Goal: Task Accomplishment & Management: Manage account settings

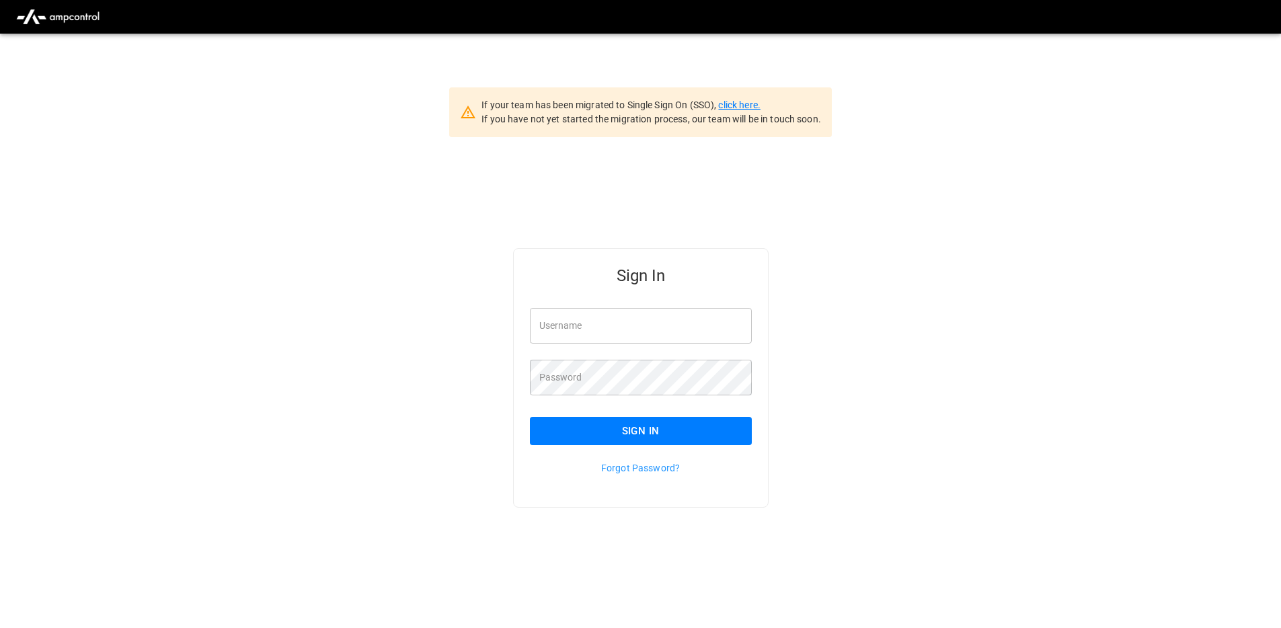
click at [733, 101] on link "click here." at bounding box center [739, 104] width 42 height 11
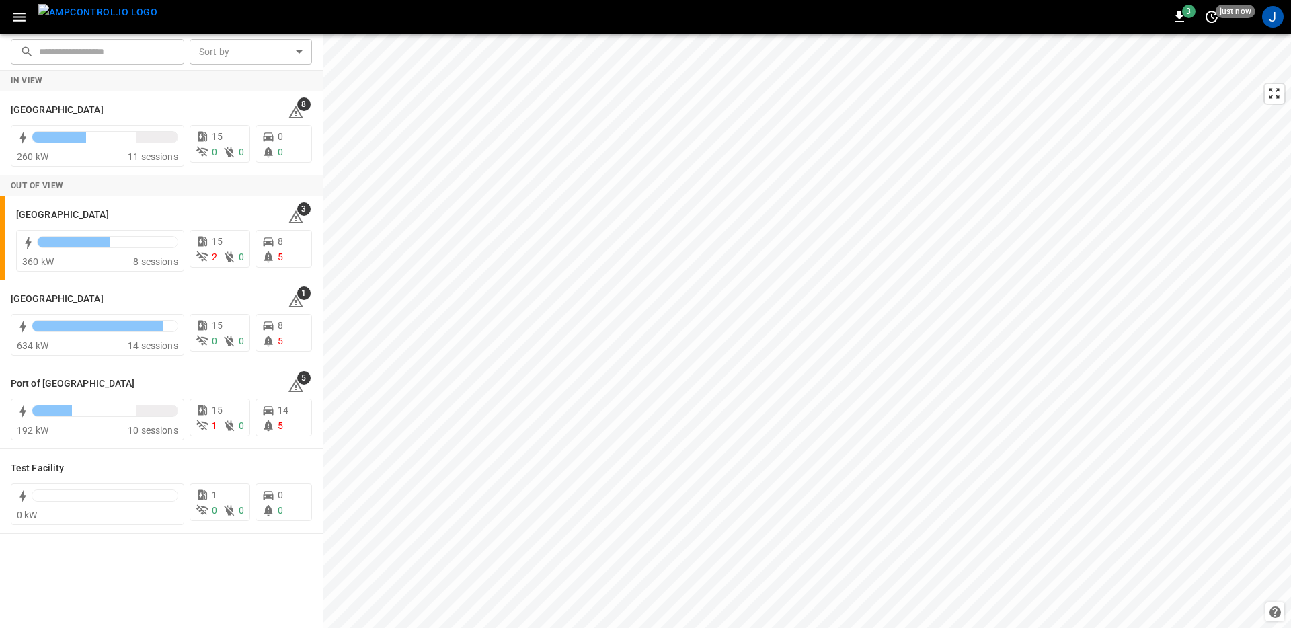
click at [11, 12] on icon "button" at bounding box center [19, 17] width 17 height 17
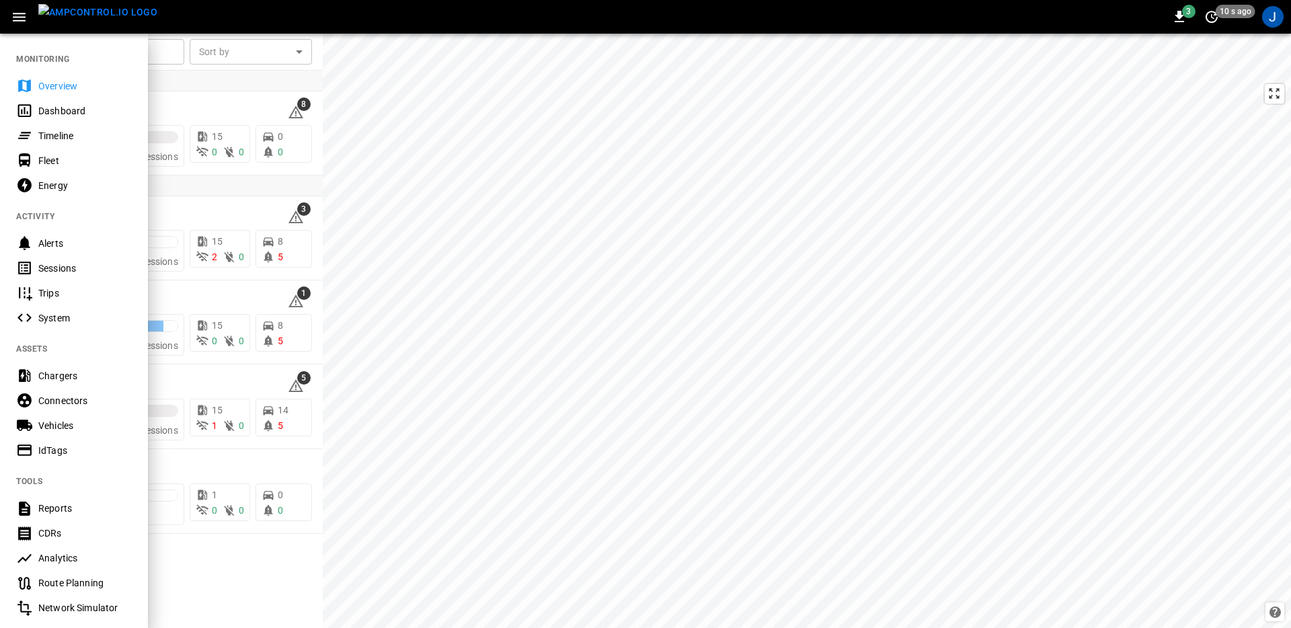
click at [73, 108] on div "Dashboard" at bounding box center [84, 110] width 93 height 13
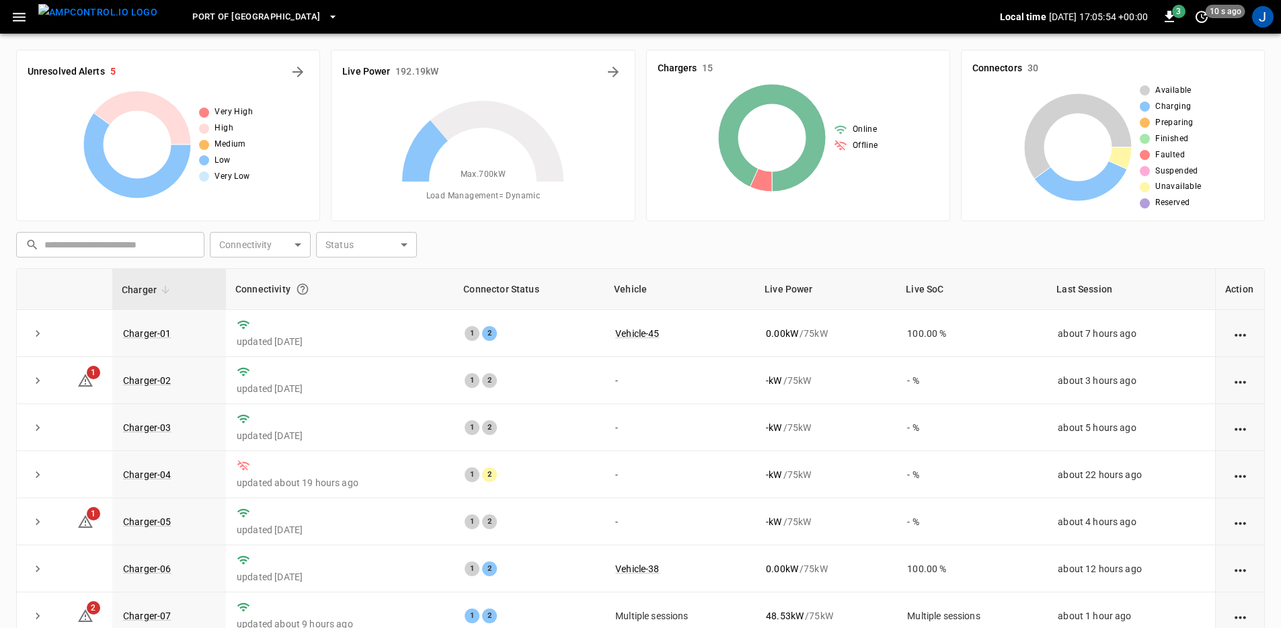
click at [530, 243] on icon at bounding box center [483, 181] width 168 height 168
click at [36, 328] on icon "expand row" at bounding box center [37, 333] width 13 height 13
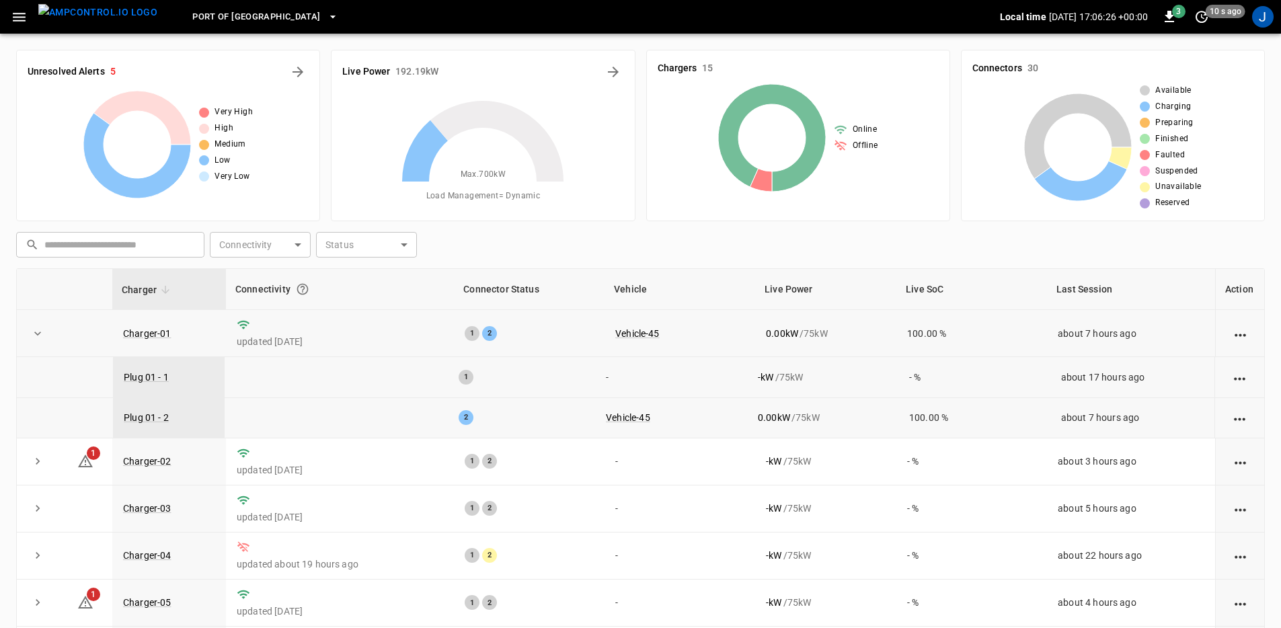
click at [533, 253] on icon at bounding box center [483, 181] width 168 height 168
click at [610, 71] on icon "Energy Overview" at bounding box center [613, 72] width 16 height 16
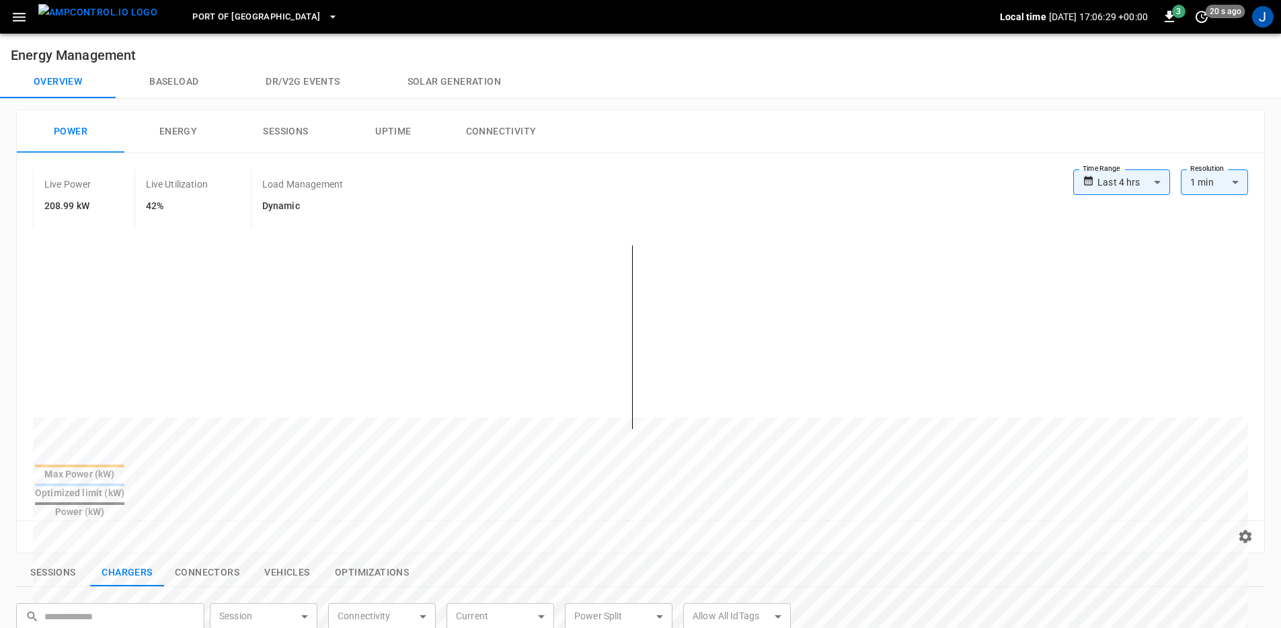
click at [1084, 171] on label "Time Range" at bounding box center [1101, 168] width 38 height 11
click at [1093, 176] on icon at bounding box center [1087, 181] width 11 height 20
click at [1119, 186] on body "**********" at bounding box center [640, 563] width 1281 height 1127
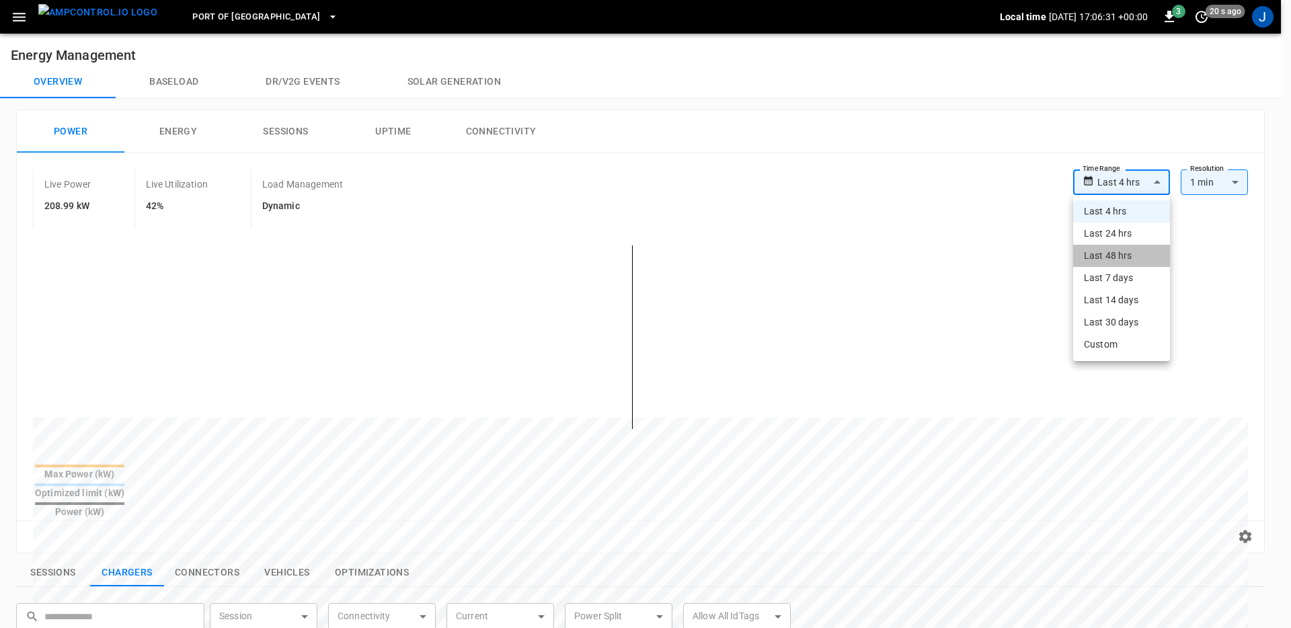
click at [1133, 249] on li "Last 48 hrs" at bounding box center [1121, 256] width 97 height 22
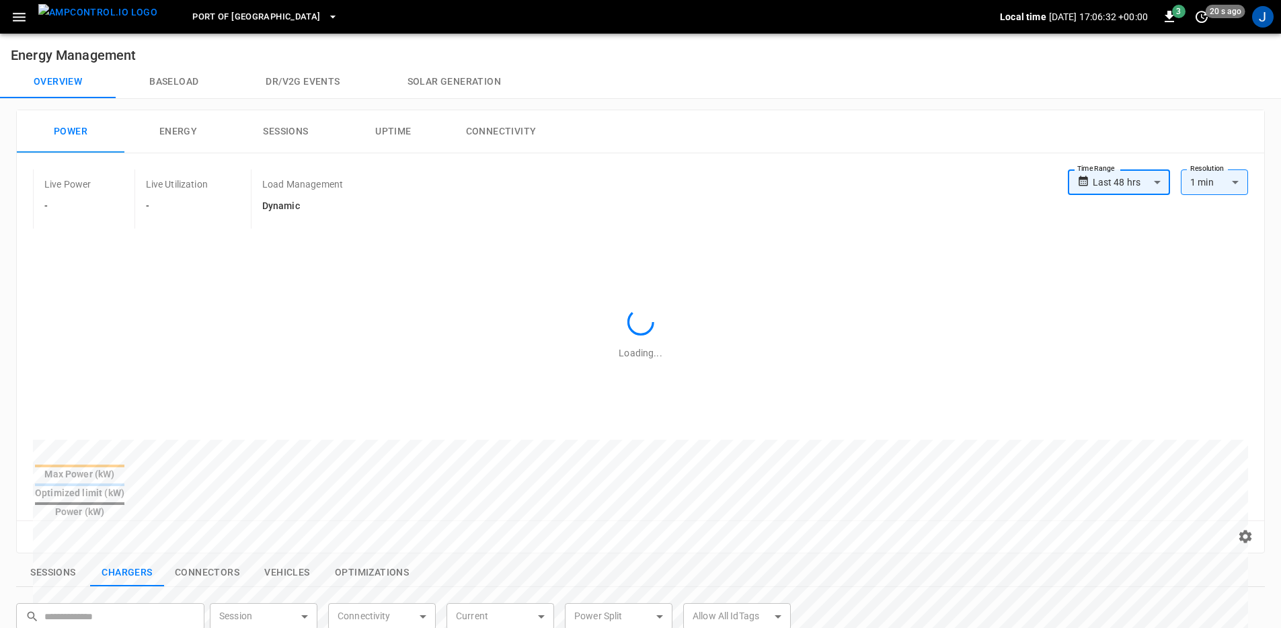
click at [1131, 181] on body "**********" at bounding box center [640, 563] width 1281 height 1127
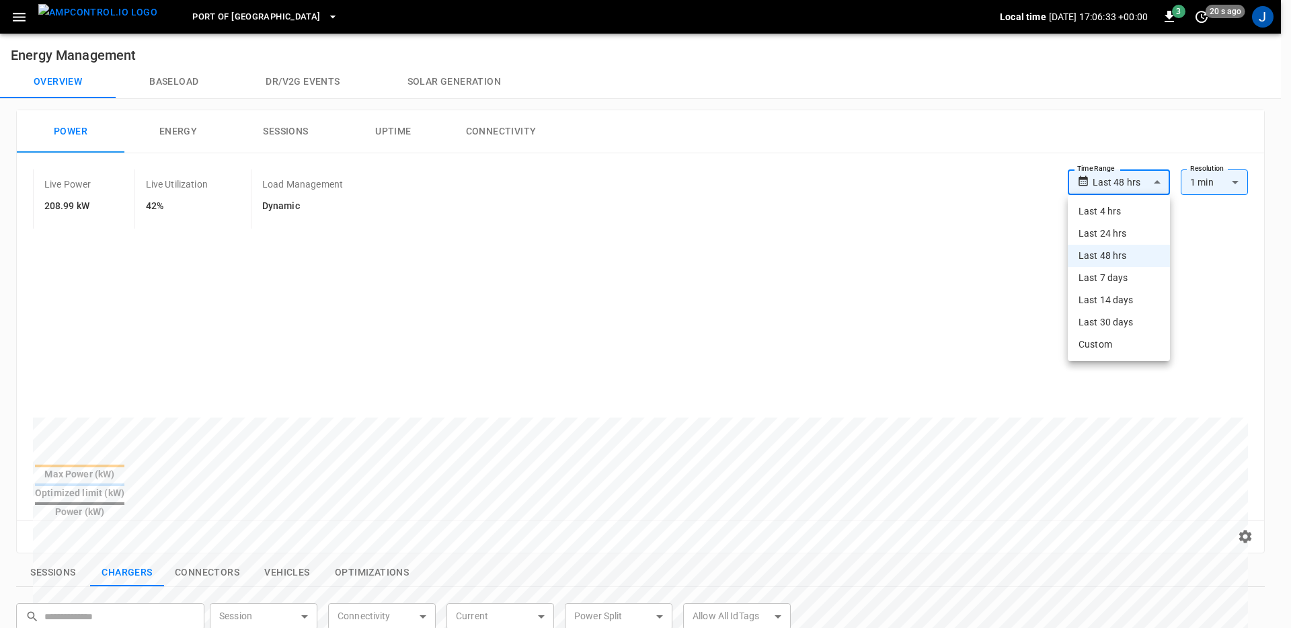
click at [1130, 271] on li "Last 7 days" at bounding box center [1119, 278] width 102 height 22
type input "**********"
type input "***"
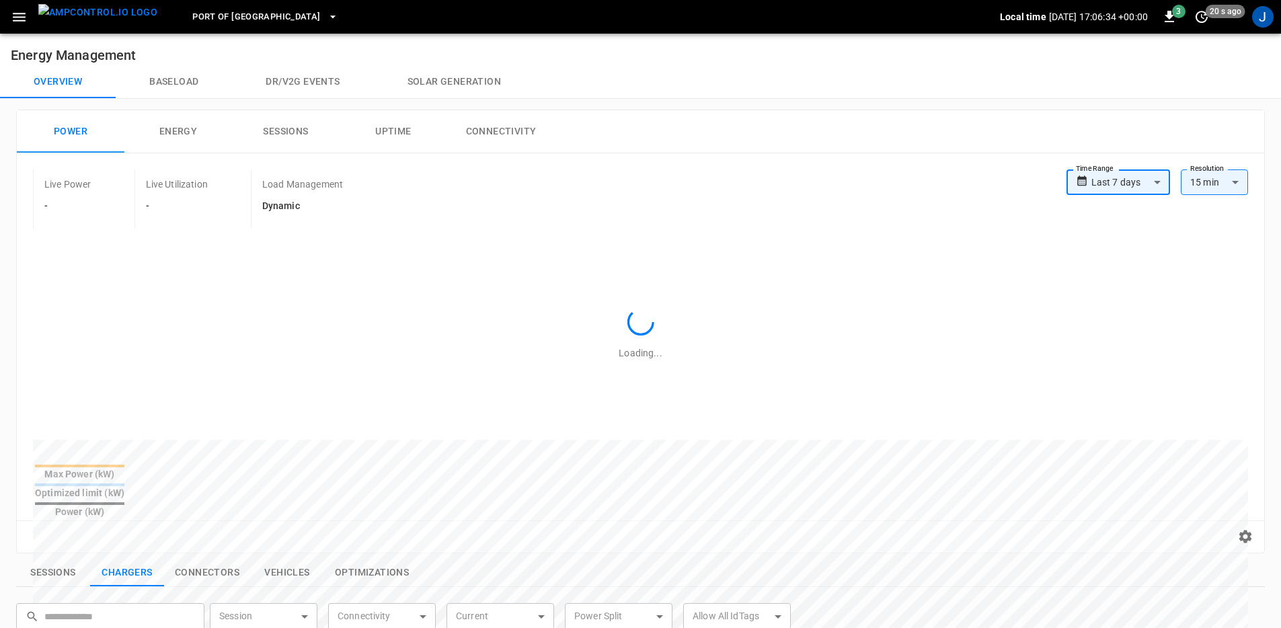
click at [877, 169] on div "Live Power - Live Utilization - Load Management Dynamic" at bounding box center [549, 198] width 1033 height 59
click at [240, 17] on span "Port of [GEOGRAPHIC_DATA]" at bounding box center [256, 16] width 128 height 15
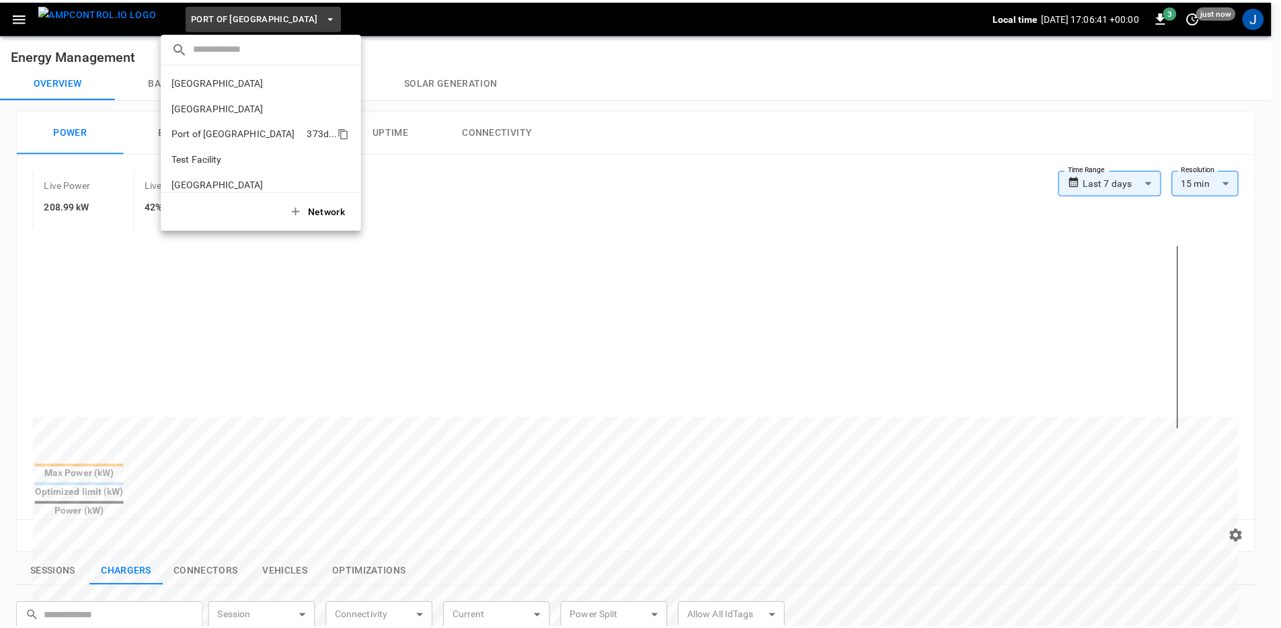
scroll to position [11, 0]
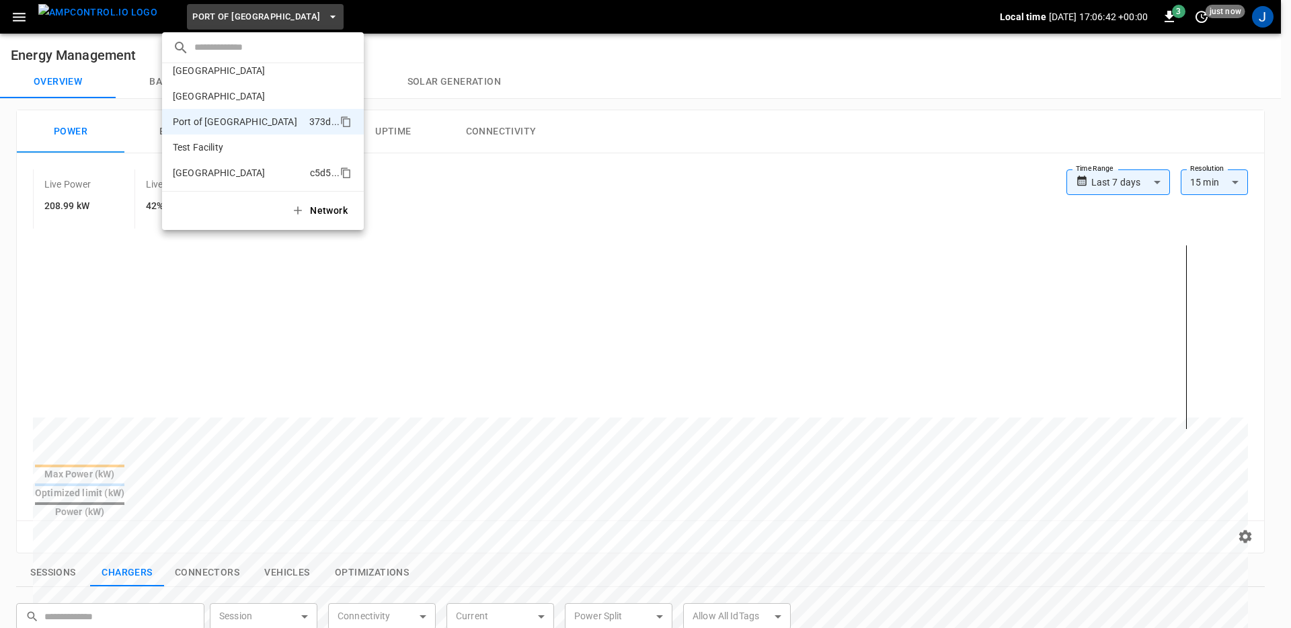
click at [237, 164] on li "Toronto South c5d5 ..." at bounding box center [263, 173] width 202 height 26
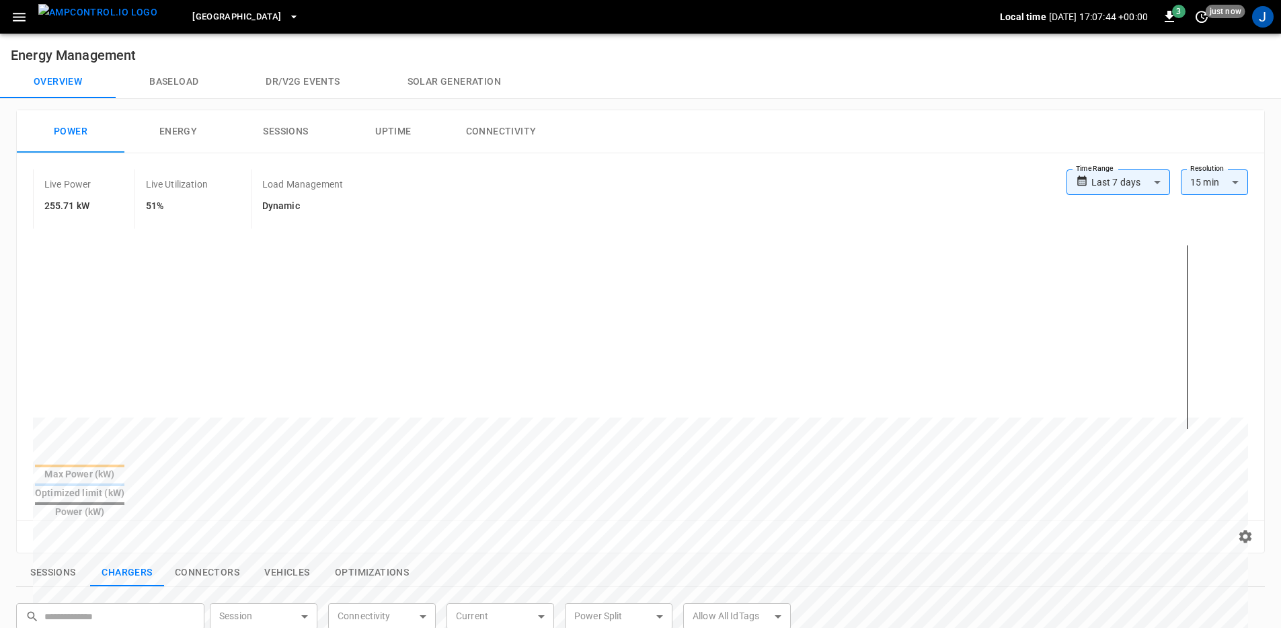
click at [967, 526] on div "Reset zoom" at bounding box center [641, 536] width 1226 height 21
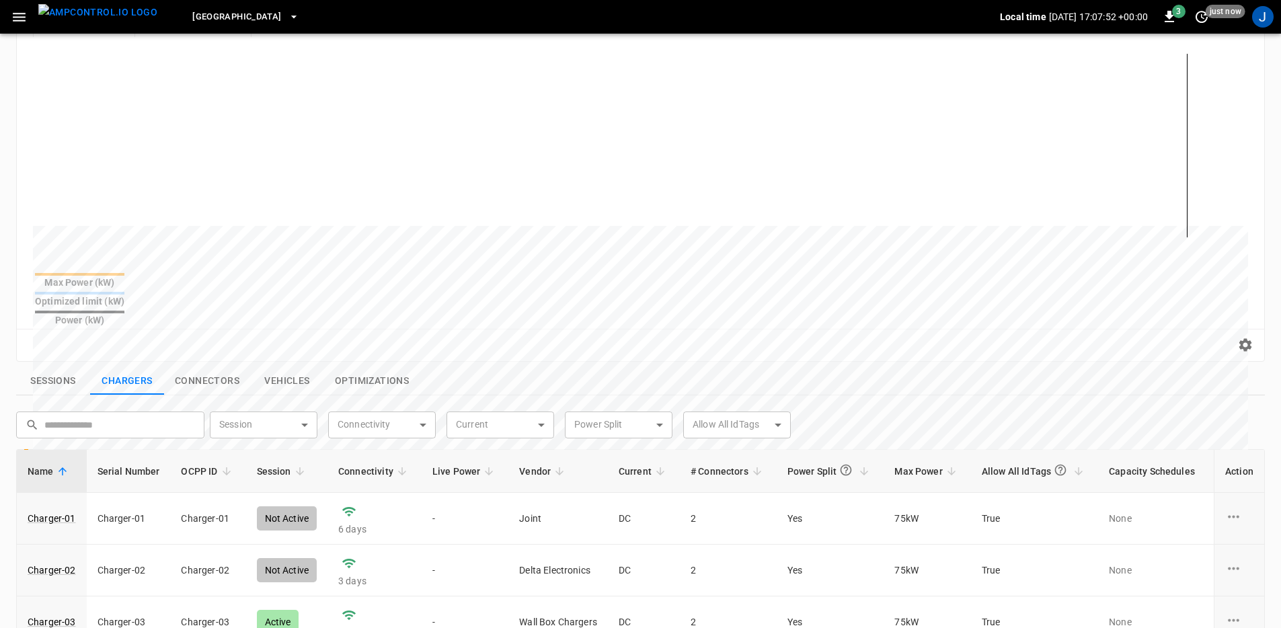
scroll to position [199, 0]
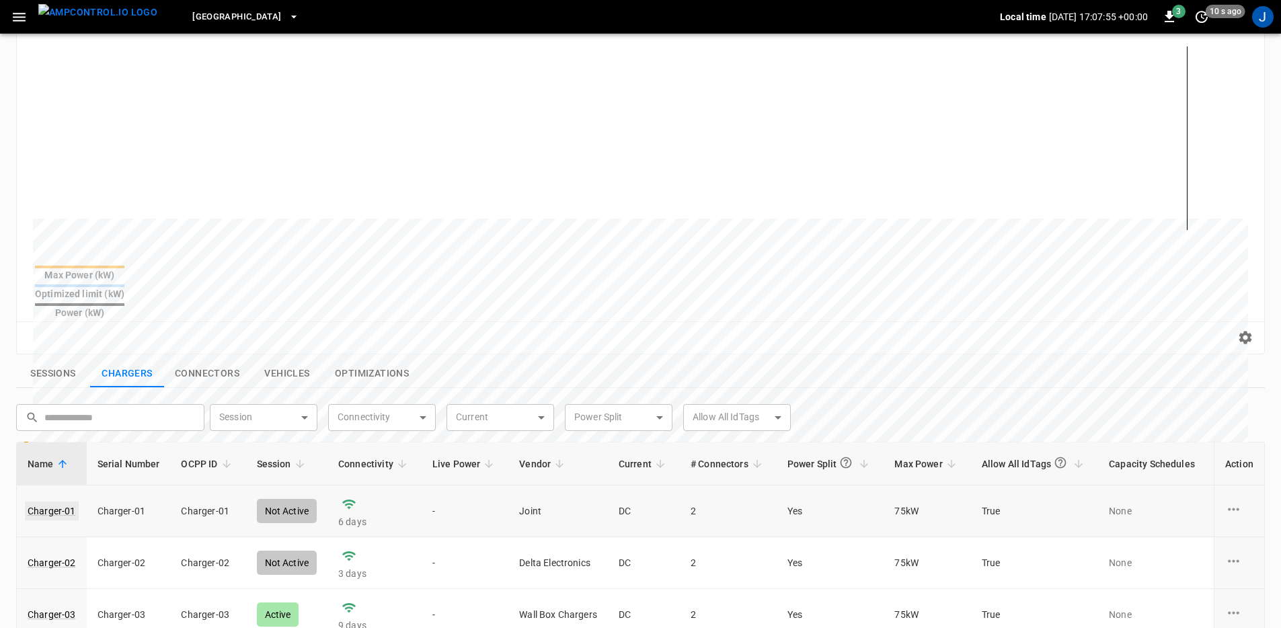
click at [66, 502] on link "Charger-01" at bounding box center [52, 511] width 54 height 19
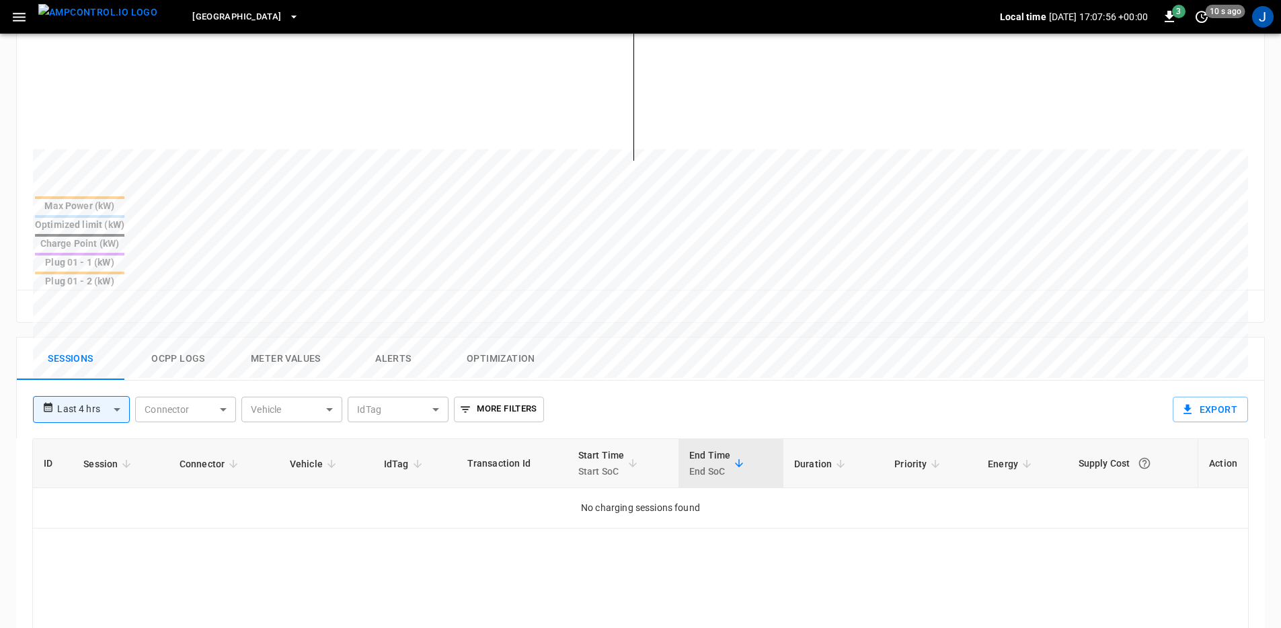
scroll to position [413, 0]
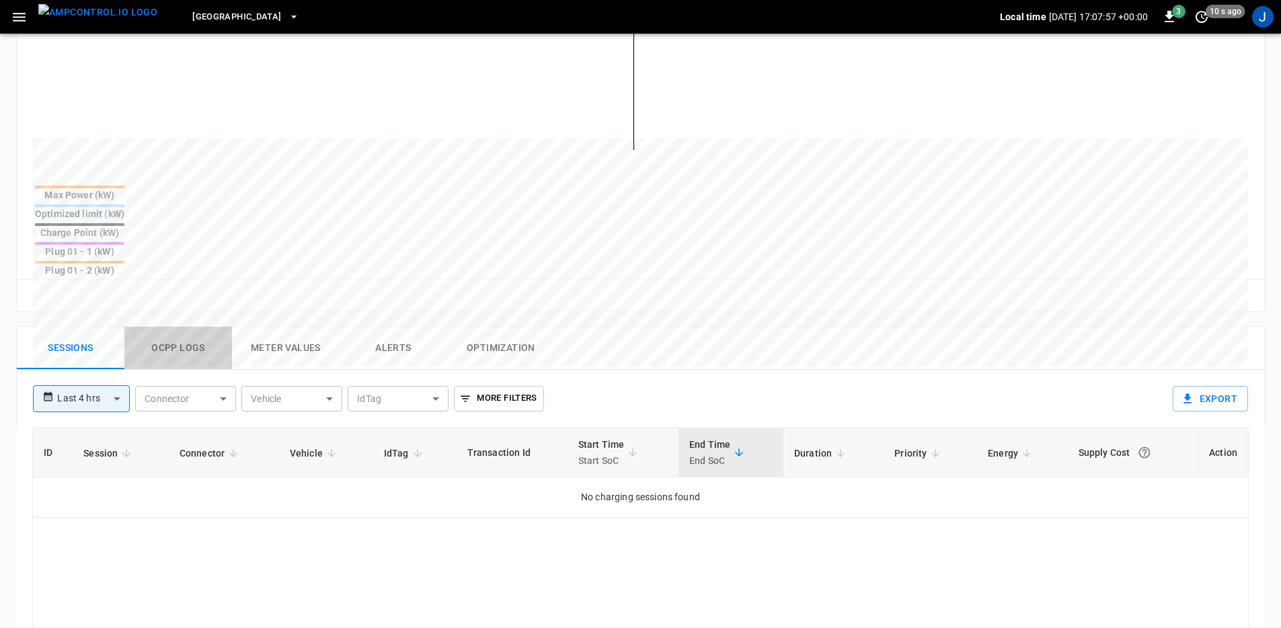
click at [179, 327] on button "Ocpp logs" at bounding box center [178, 348] width 108 height 43
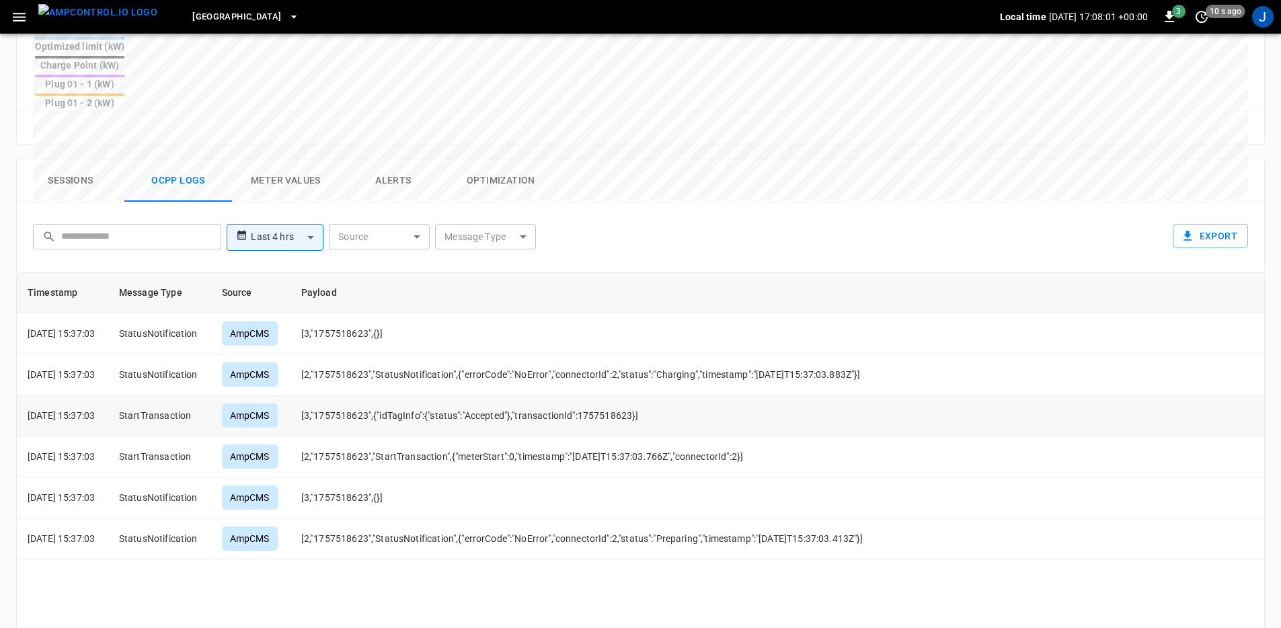
scroll to position [582, 0]
click at [291, 173] on body "**********" at bounding box center [640, 90] width 1281 height 1345
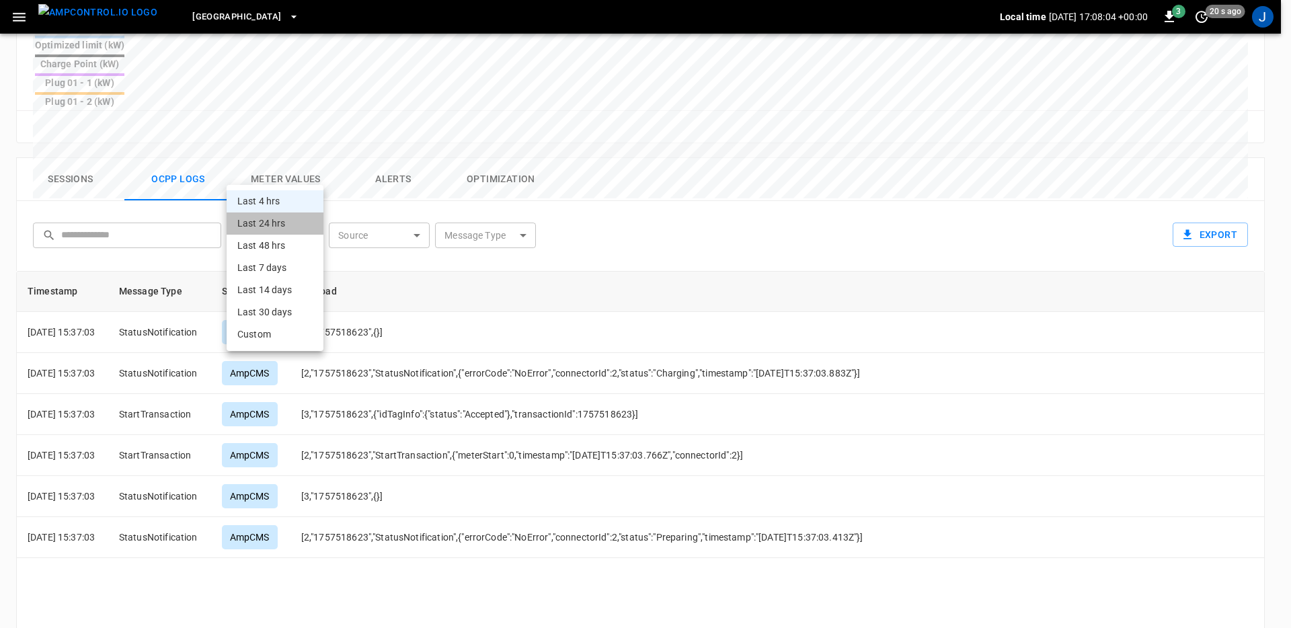
click at [302, 228] on li "Last 24 hrs" at bounding box center [275, 223] width 97 height 22
type input "**********"
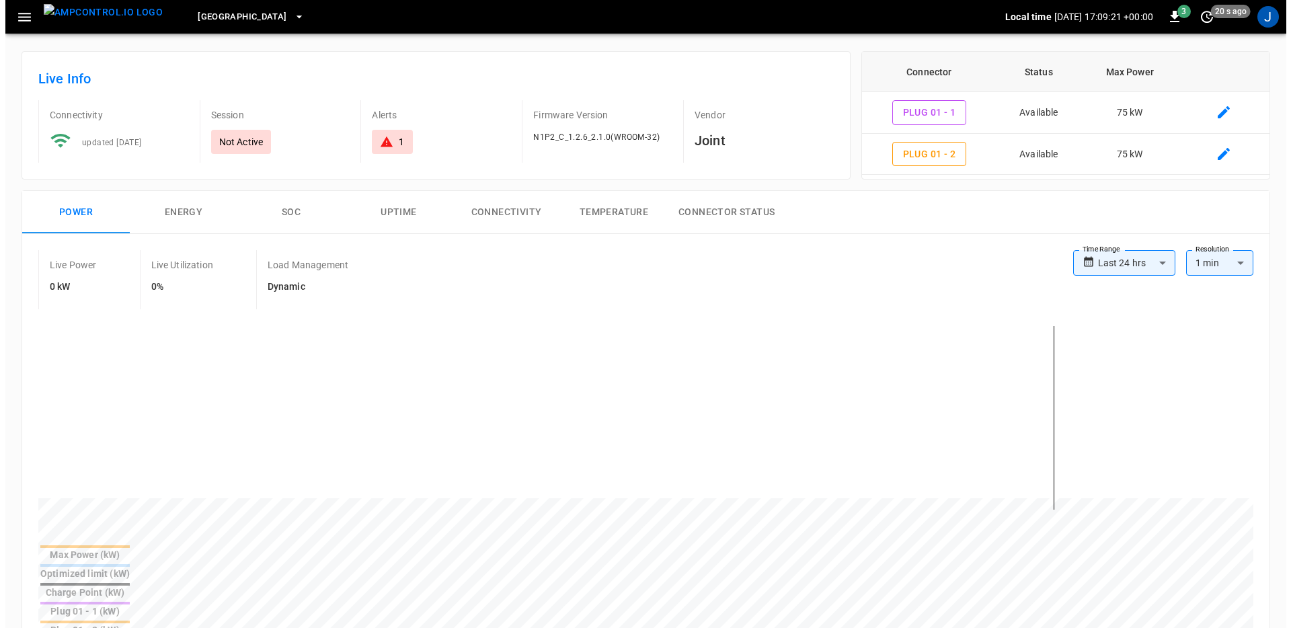
scroll to position [0, 0]
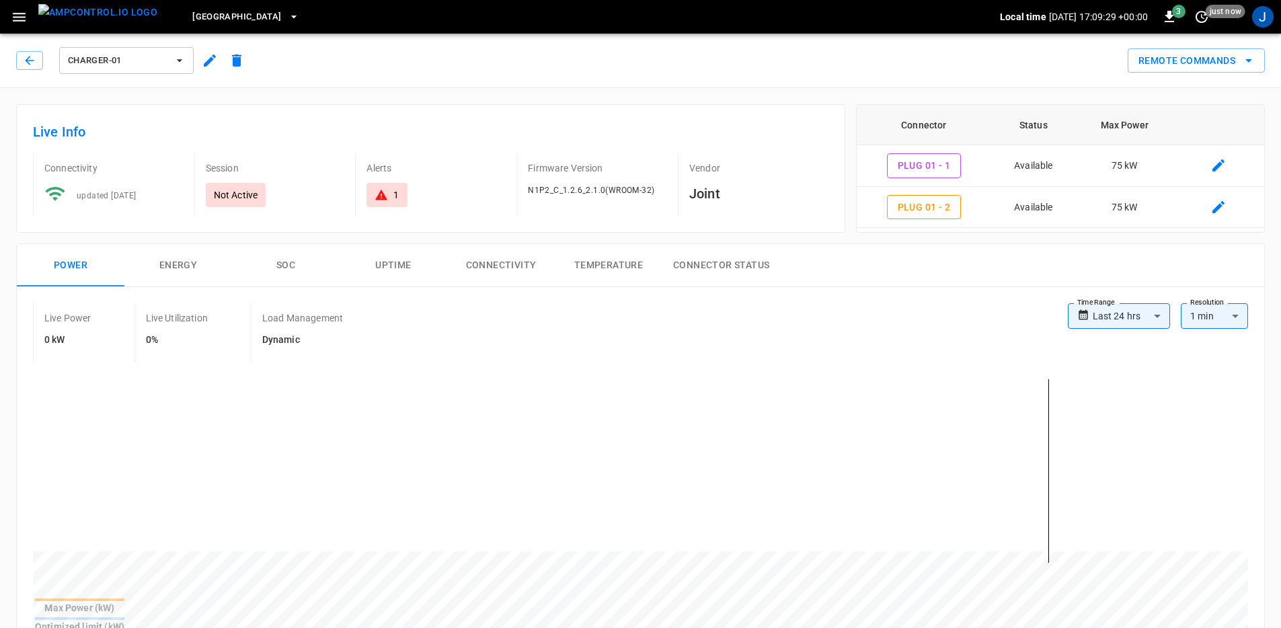
click at [24, 21] on icon "button" at bounding box center [19, 17] width 17 height 17
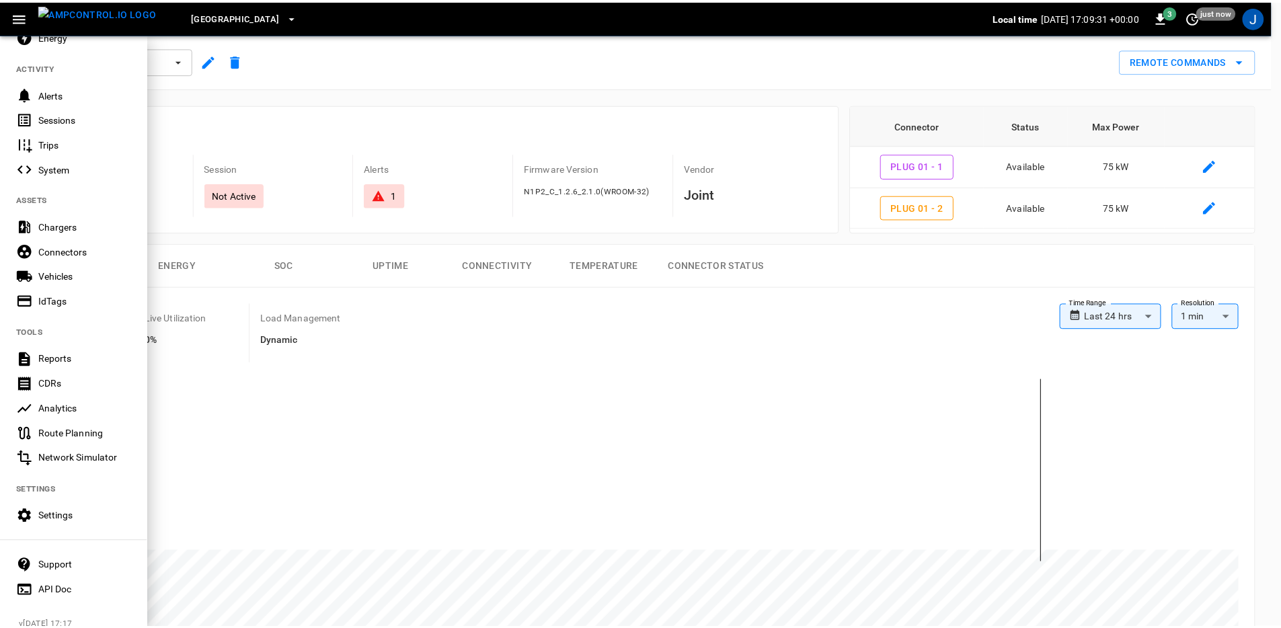
scroll to position [175, 0]
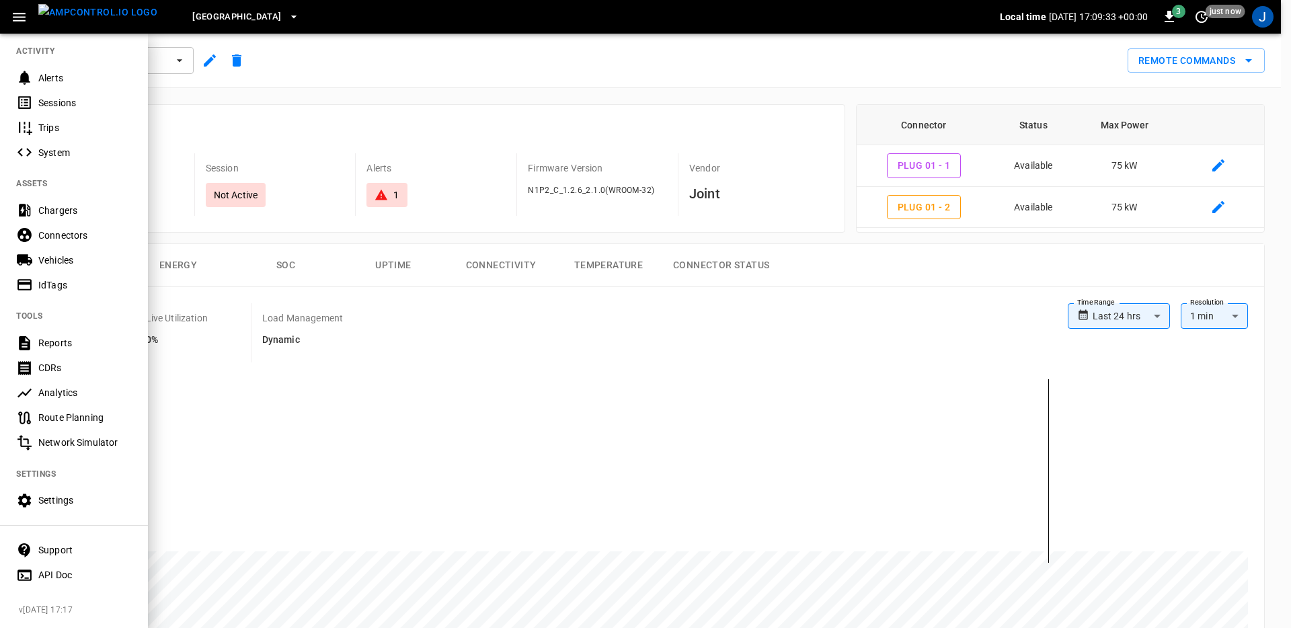
click at [68, 495] on div "Settings" at bounding box center [84, 499] width 93 height 13
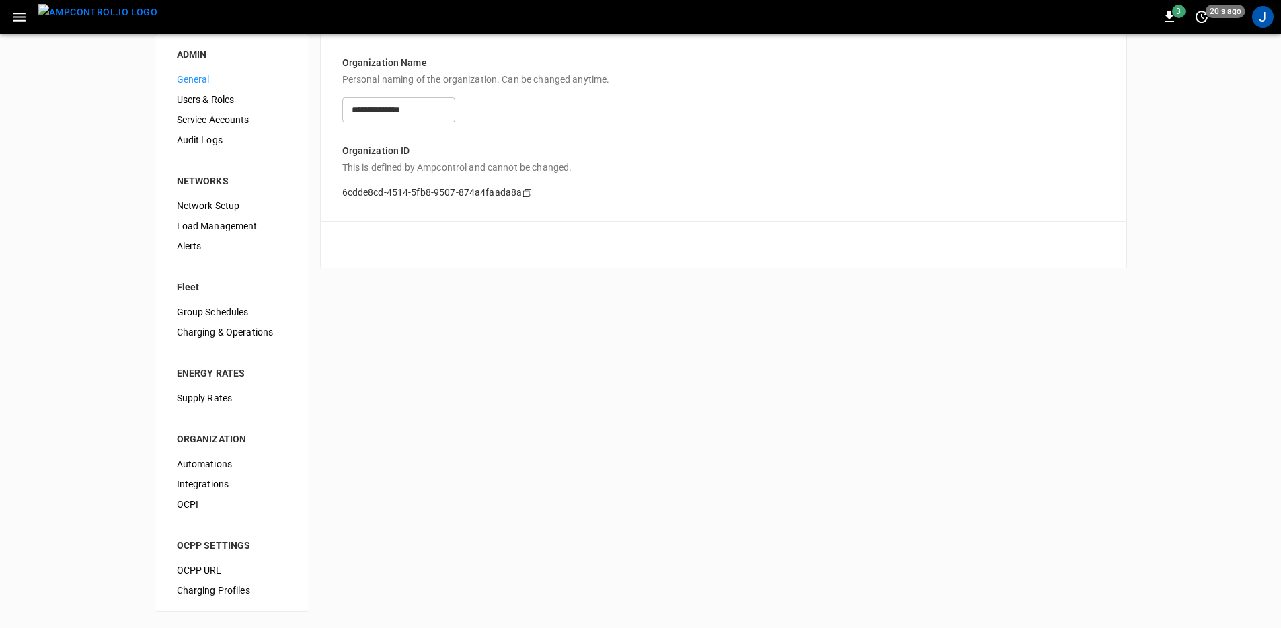
scroll to position [16, 0]
click at [227, 489] on span "Integrations" at bounding box center [232, 484] width 110 height 14
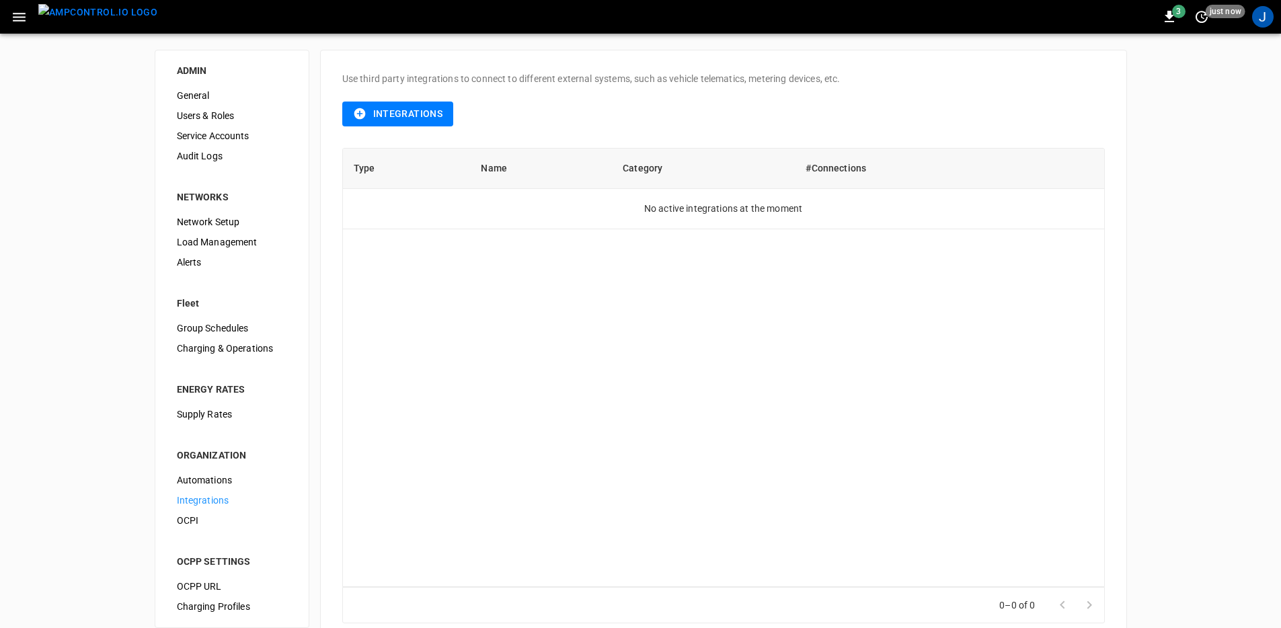
click at [411, 112] on button "Integrations" at bounding box center [398, 114] width 112 height 25
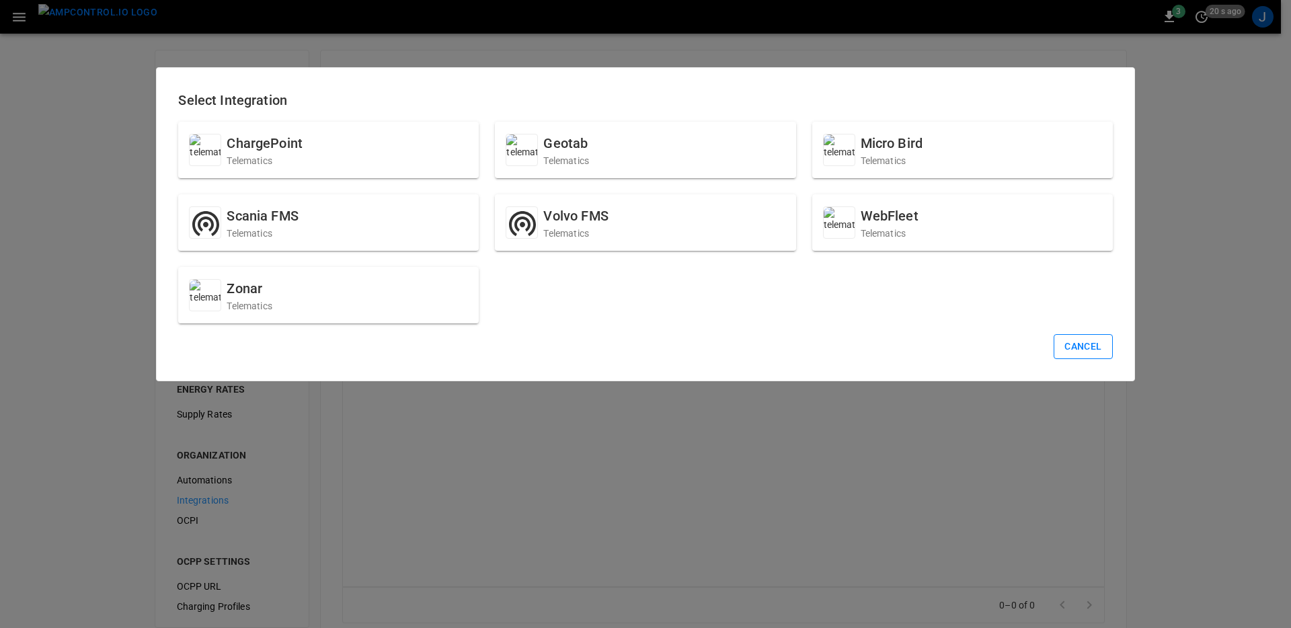
click at [1085, 344] on button "Cancel" at bounding box center [1082, 346] width 58 height 25
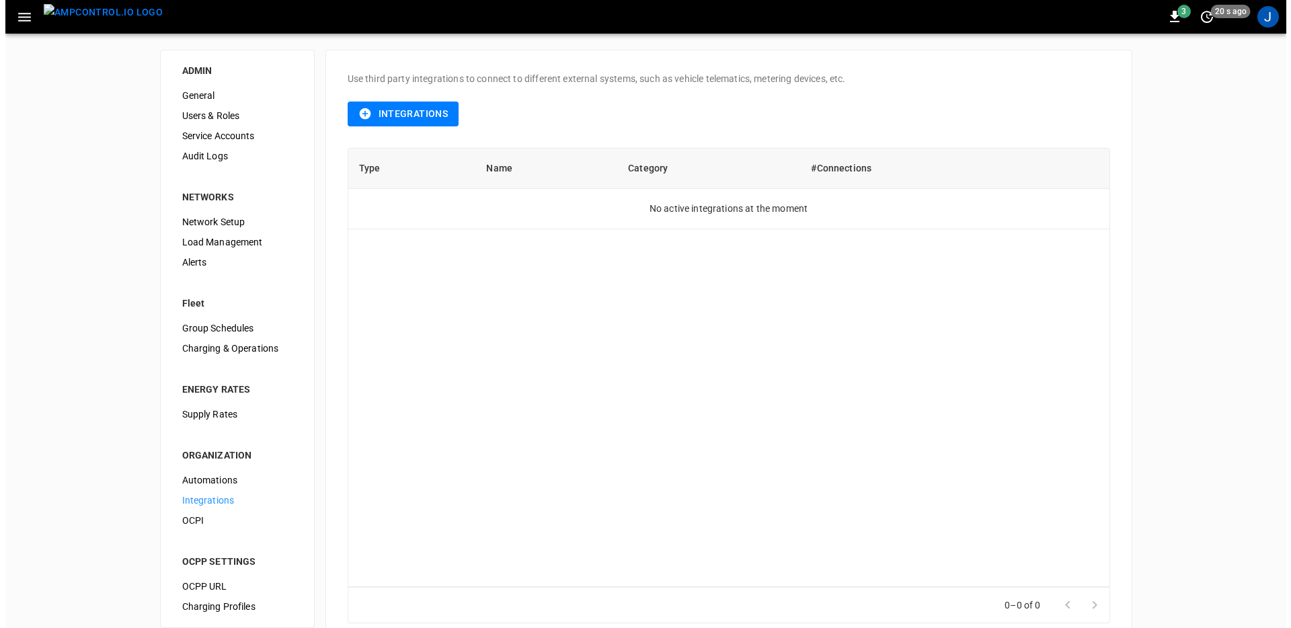
scroll to position [3, 0]
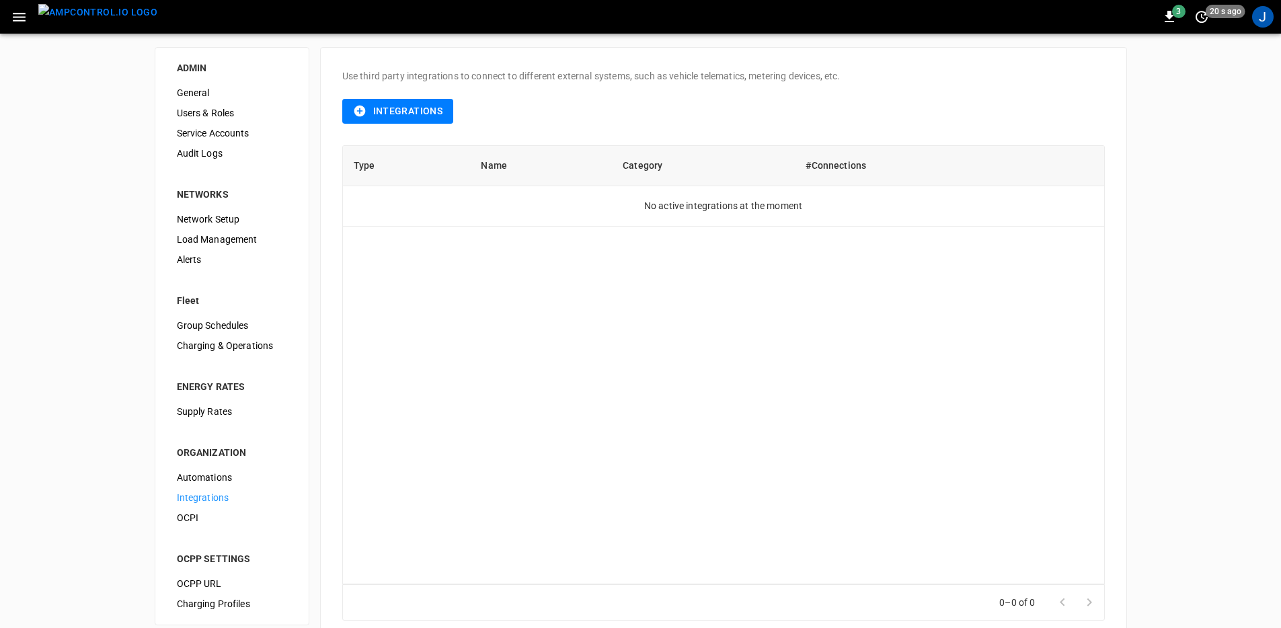
click at [385, 96] on div "Integrations" at bounding box center [723, 111] width 762 height 57
click at [433, 116] on button "Integrations" at bounding box center [398, 111] width 112 height 25
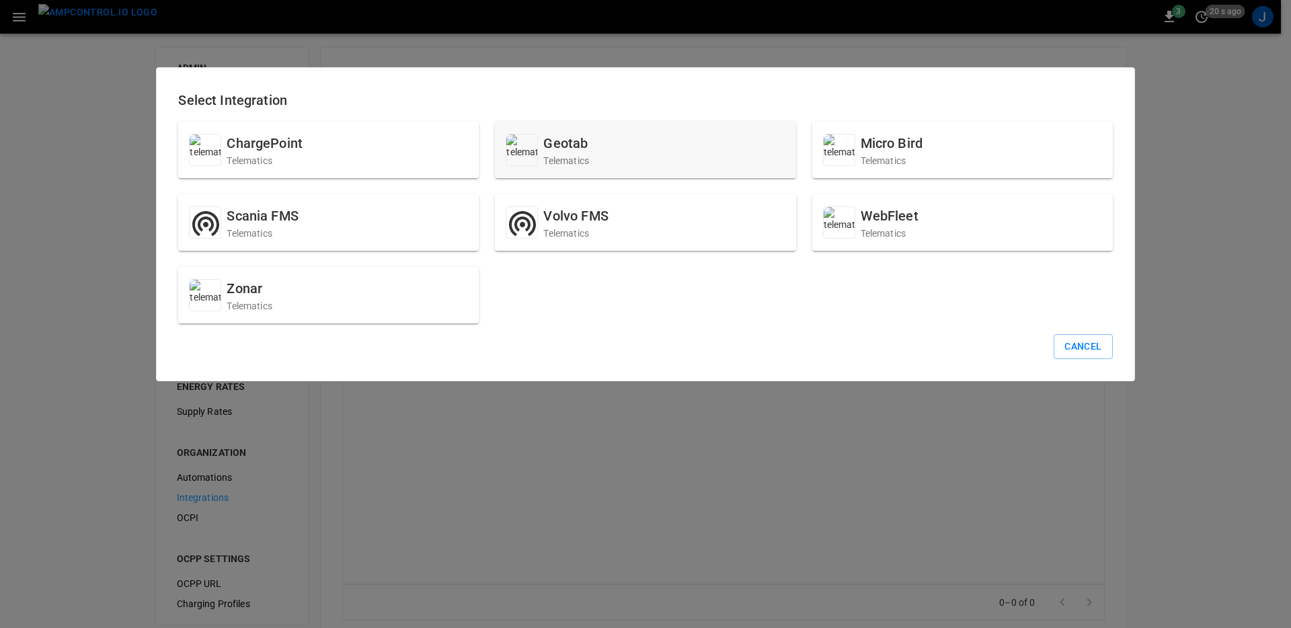
click at [688, 167] on div "Geotab Telematics" at bounding box center [645, 150] width 301 height 56
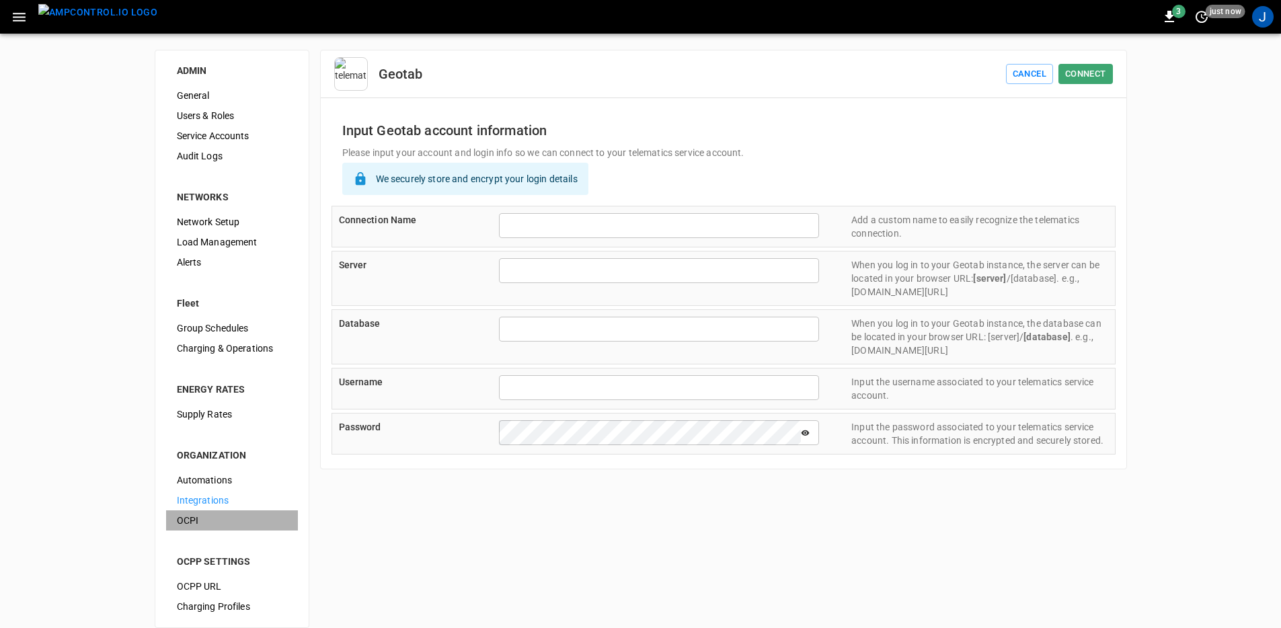
click at [200, 522] on span "OCPI" at bounding box center [232, 521] width 110 height 14
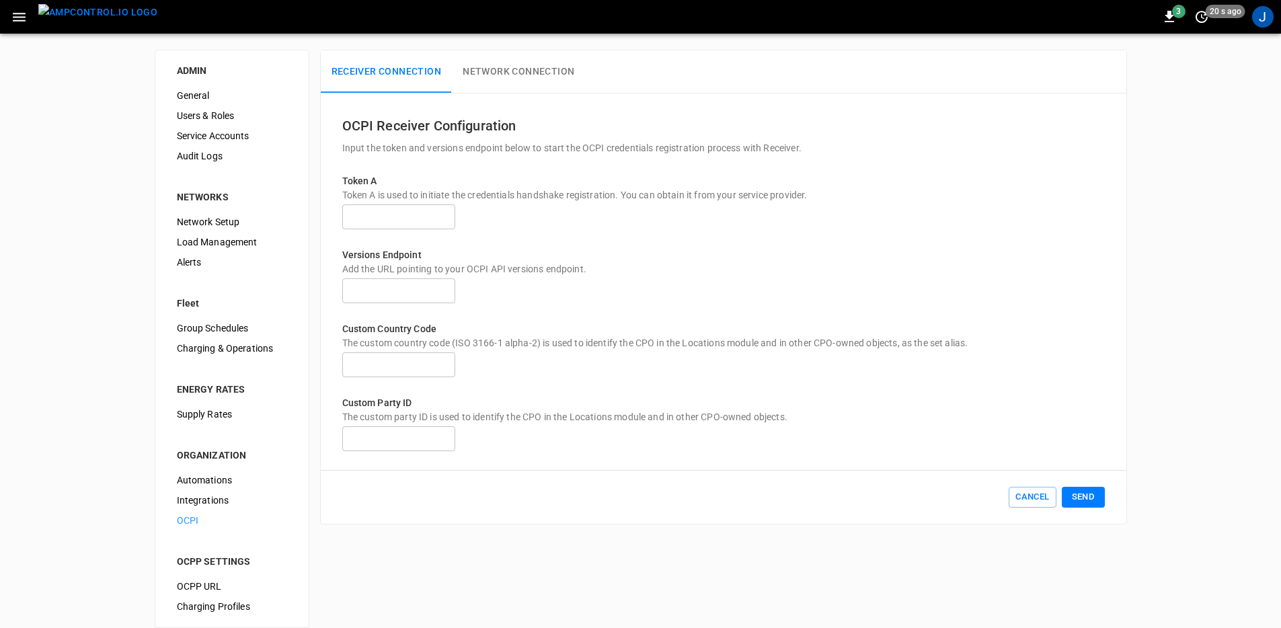
click at [981, 276] on p "Add the URL pointing to your OCPI API versions endpoint." at bounding box center [723, 268] width 762 height 13
click at [521, 80] on button "Network Connection" at bounding box center [518, 71] width 133 height 43
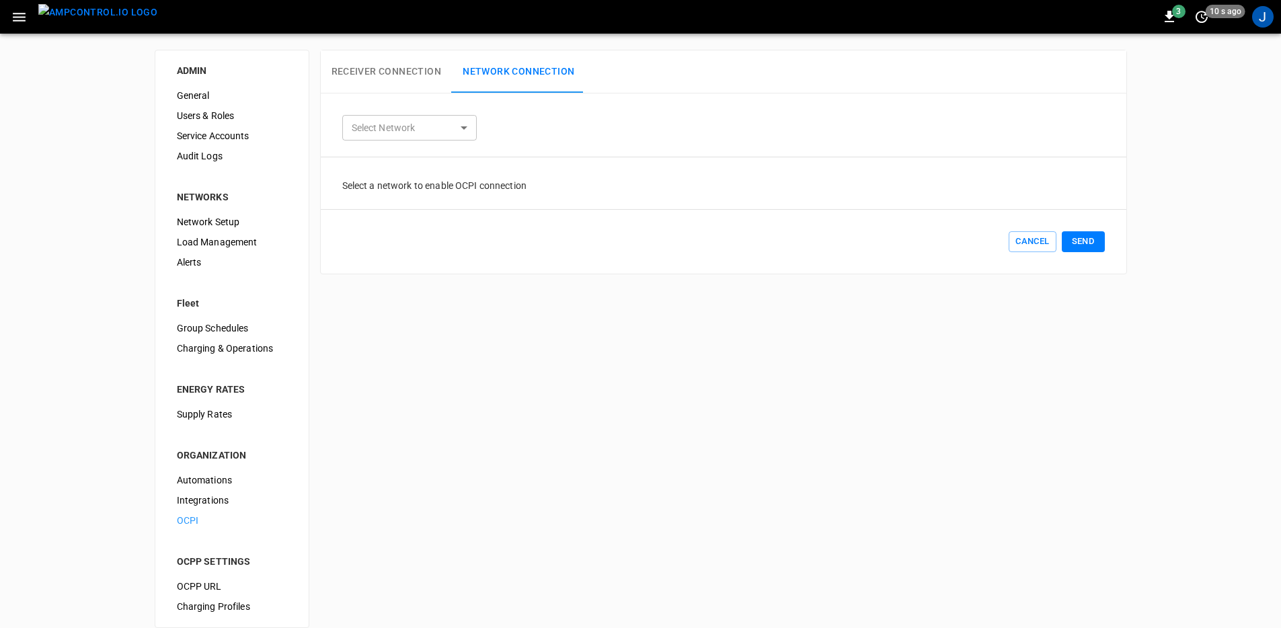
click at [444, 124] on body "3 10 s ago J ADMIN General Users & Roles Service Accounts Audit Logs NETWORKS N…" at bounding box center [640, 322] width 1281 height 644
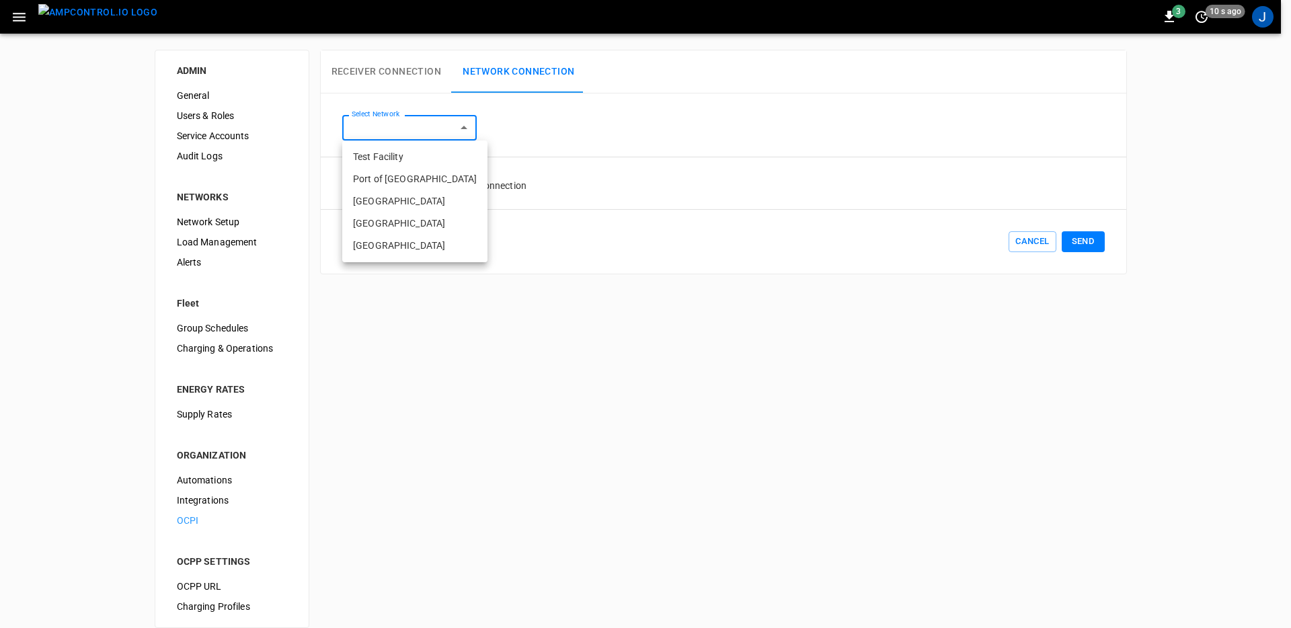
click at [434, 217] on li "[GEOGRAPHIC_DATA]" at bounding box center [414, 223] width 145 height 22
type input "**********"
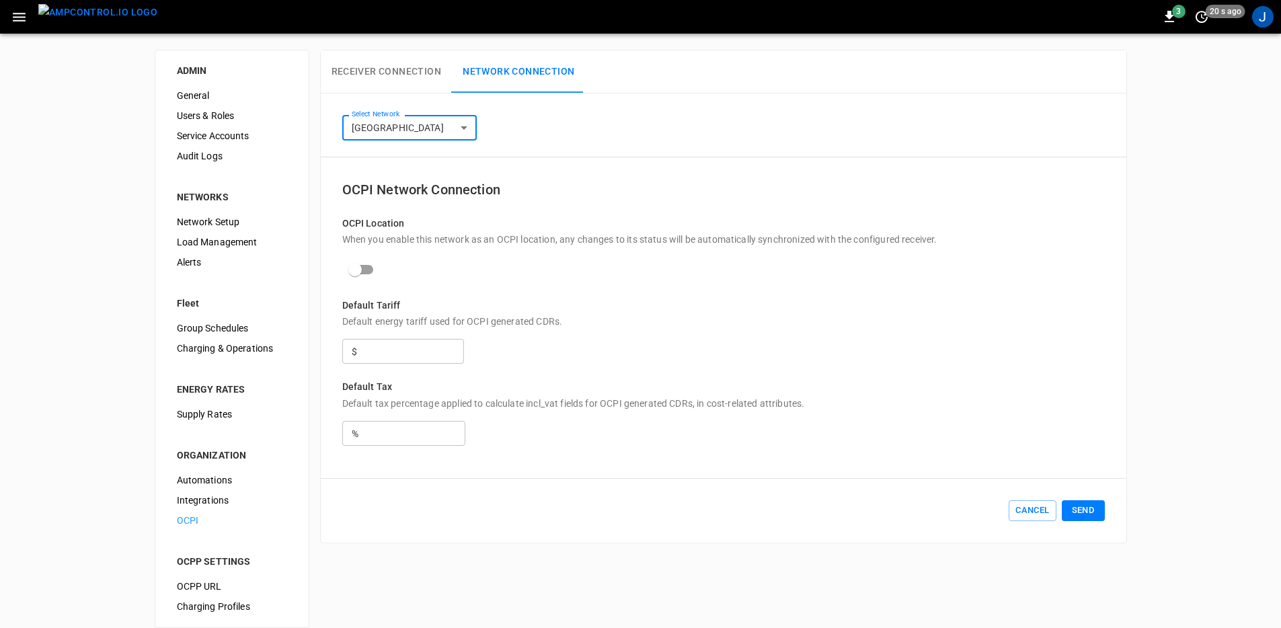
click at [408, 70] on button "Receiver Connection" at bounding box center [387, 71] width 132 height 43
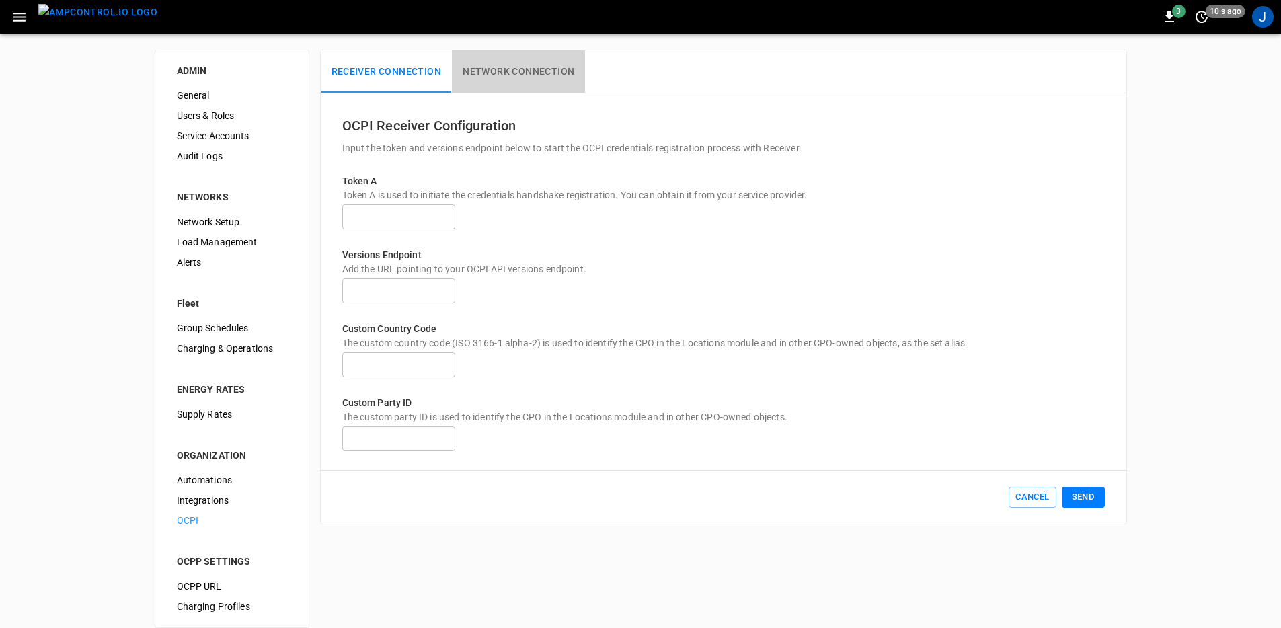
click at [516, 73] on button "Network Connection" at bounding box center [518, 71] width 133 height 43
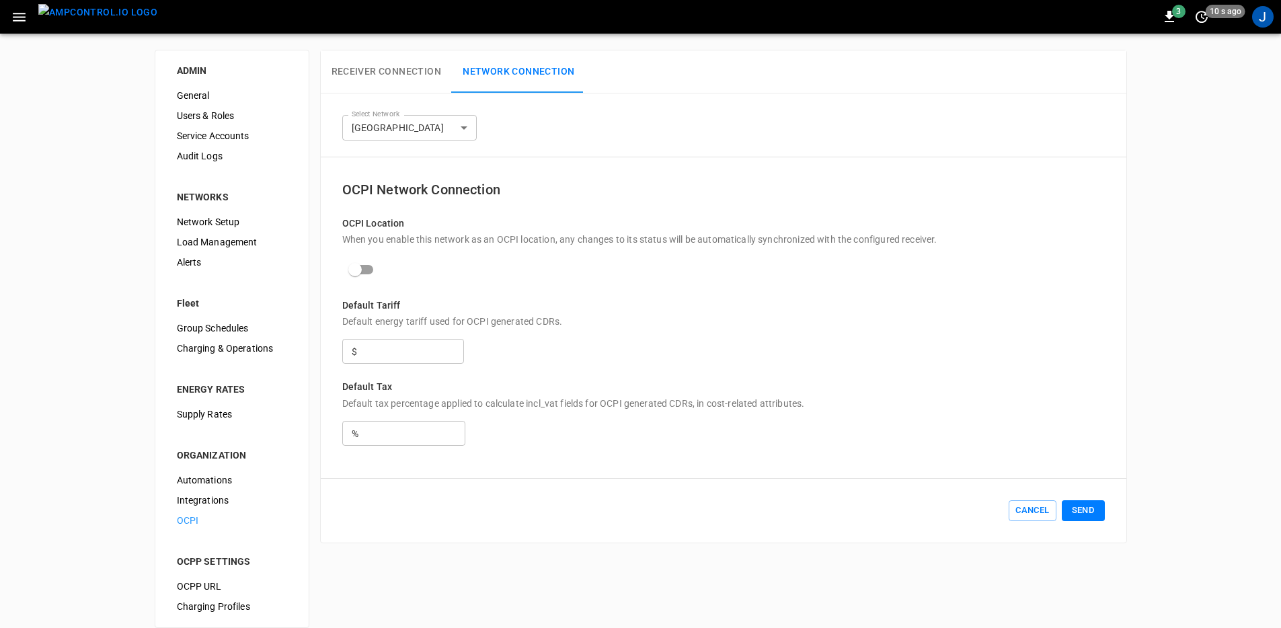
click at [637, 521] on div "Cancel Send" at bounding box center [723, 510] width 762 height 21
click at [20, 17] on icon "button" at bounding box center [19, 17] width 17 height 17
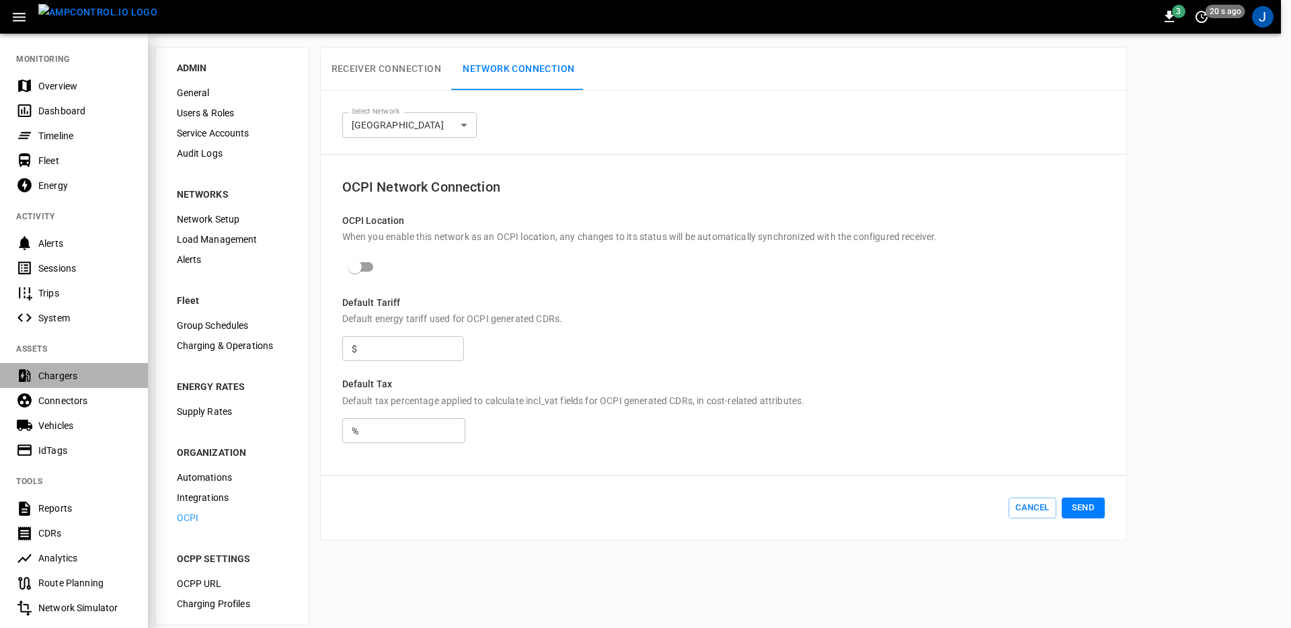
click at [75, 379] on div "Chargers" at bounding box center [84, 375] width 93 height 13
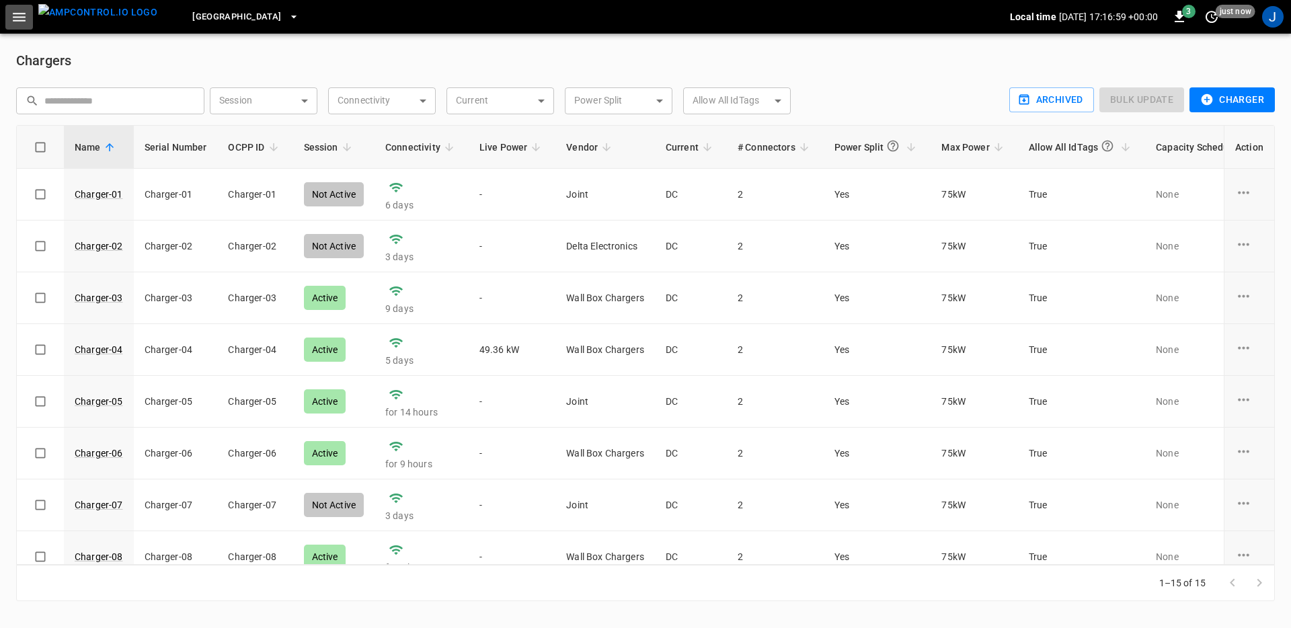
click at [17, 16] on icon "button" at bounding box center [19, 17] width 13 height 9
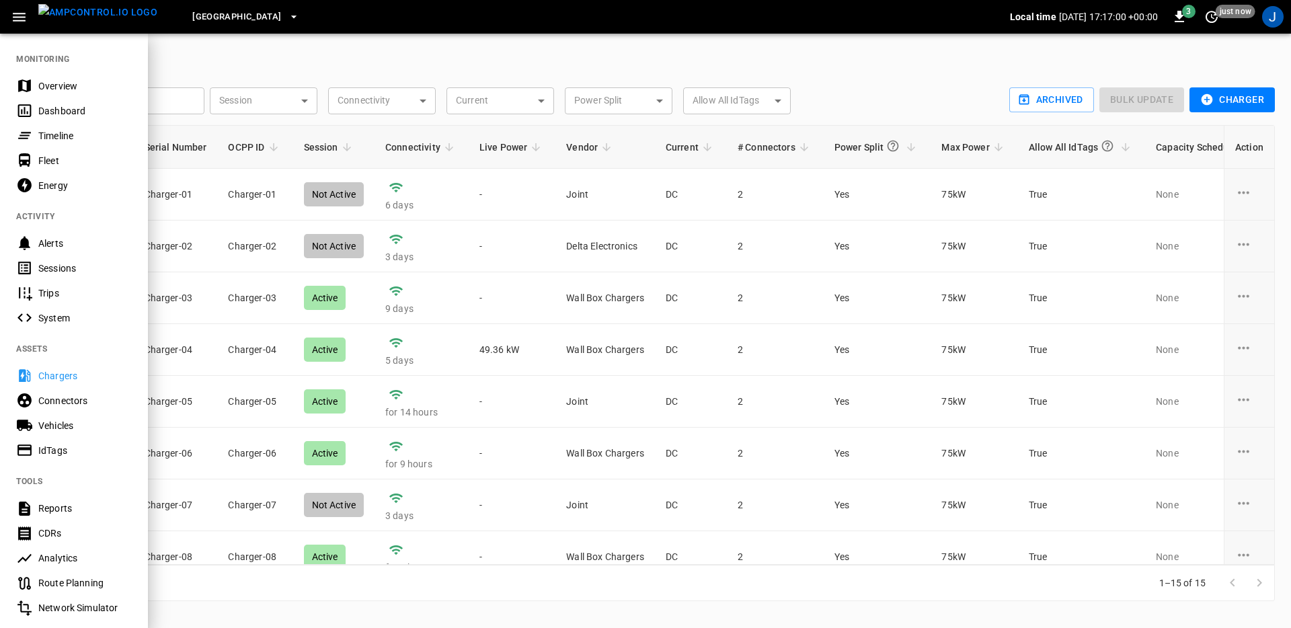
click at [932, 79] on div at bounding box center [645, 314] width 1291 height 628
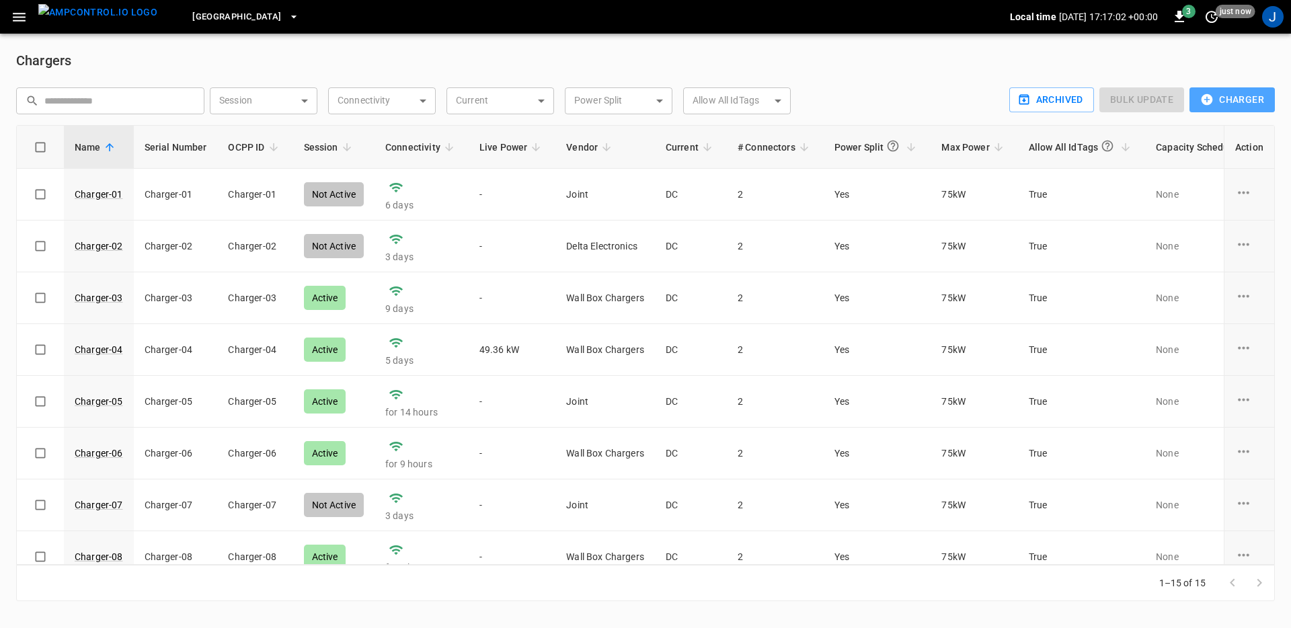
click at [1245, 107] on button "Charger" at bounding box center [1231, 99] width 85 height 25
click at [1236, 130] on li "OCPP Charger" at bounding box center [1230, 129] width 100 height 22
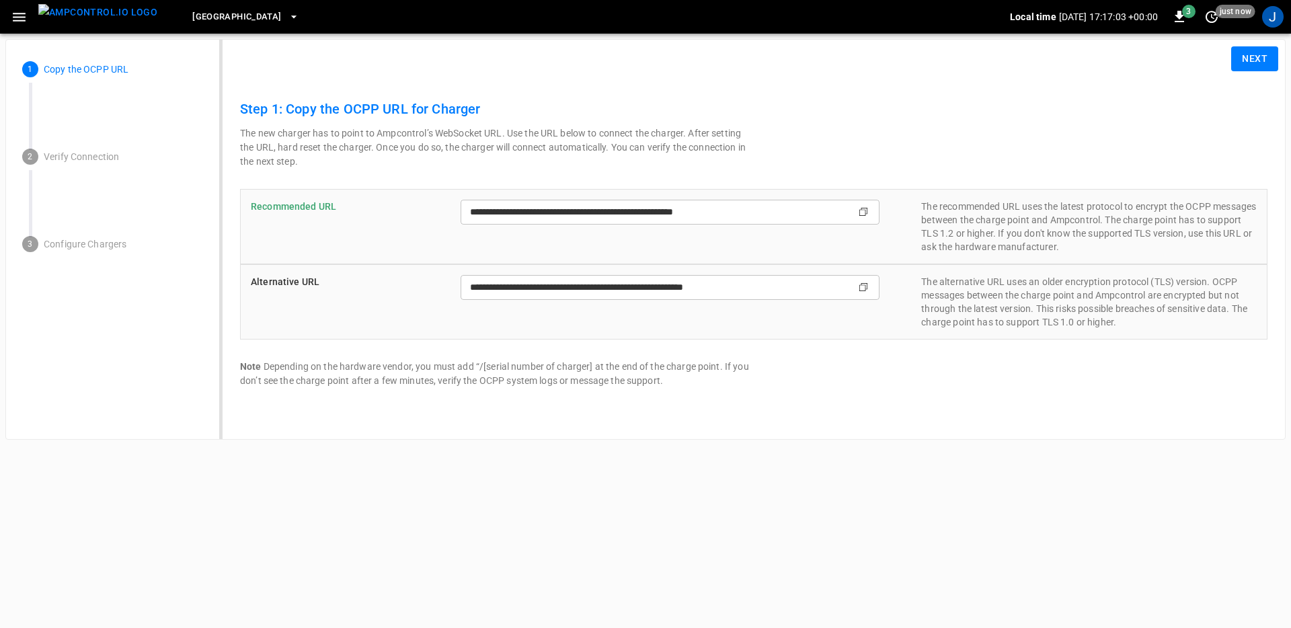
type input "**********"
click at [551, 219] on input "**********" at bounding box center [645, 212] width 368 height 25
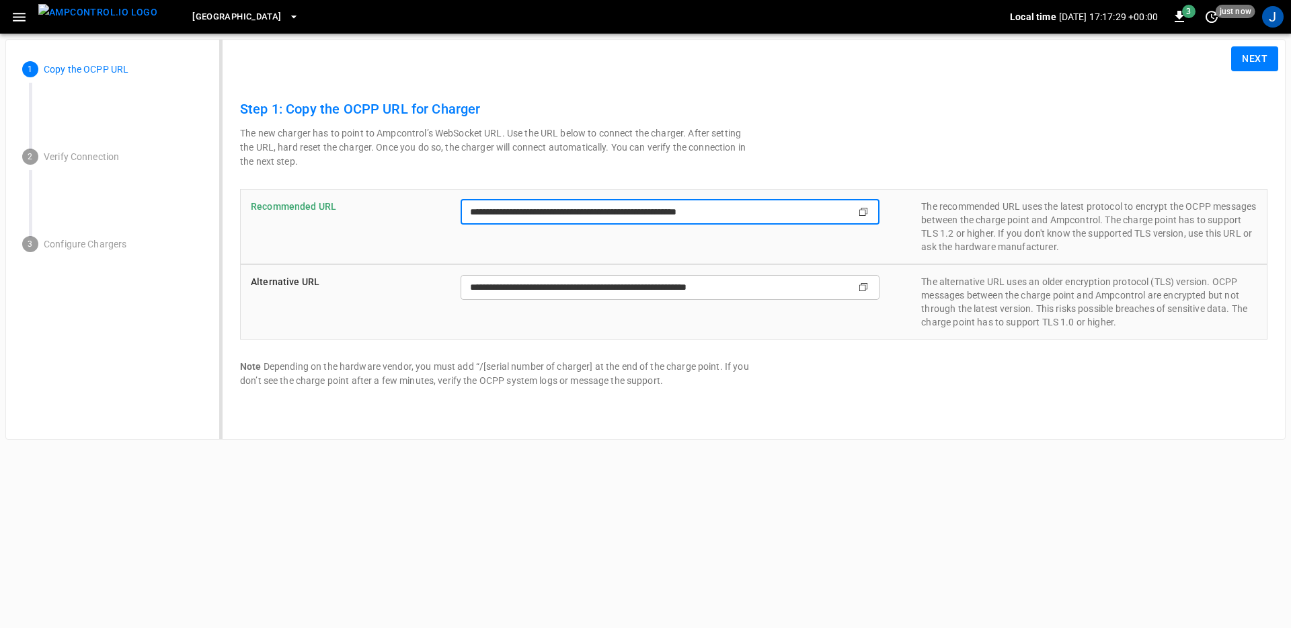
click at [551, 219] on input "**********" at bounding box center [645, 212] width 368 height 25
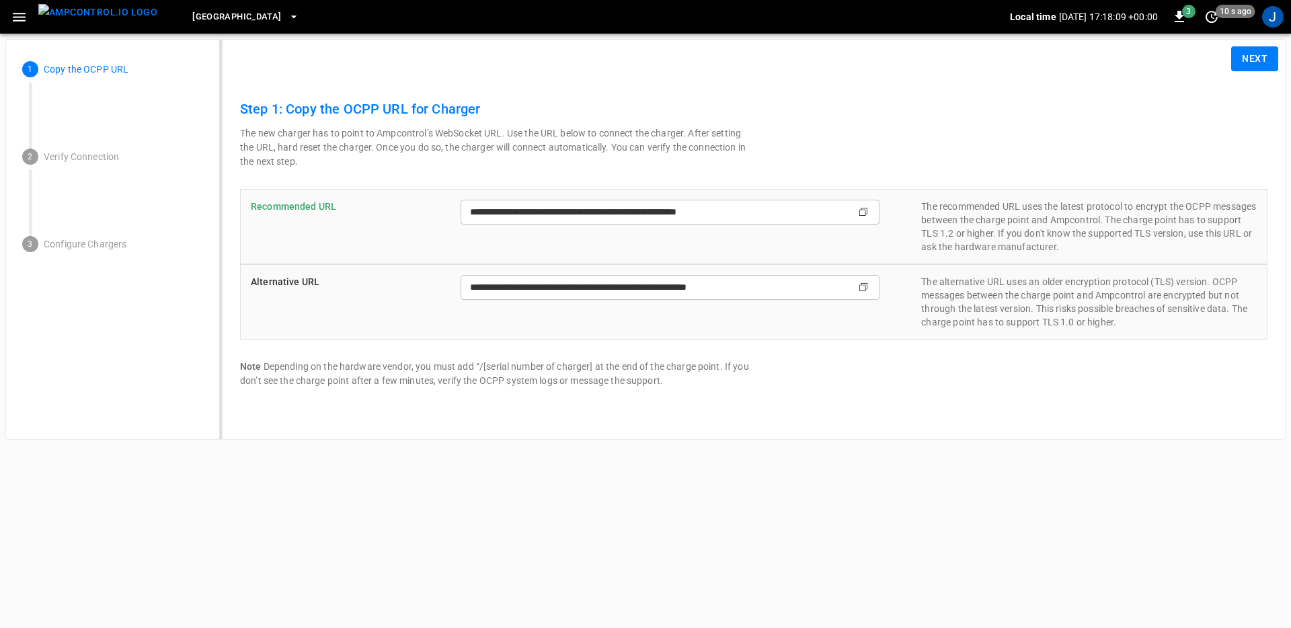
click at [1029, 128] on div "**********" at bounding box center [753, 243] width 1027 height 290
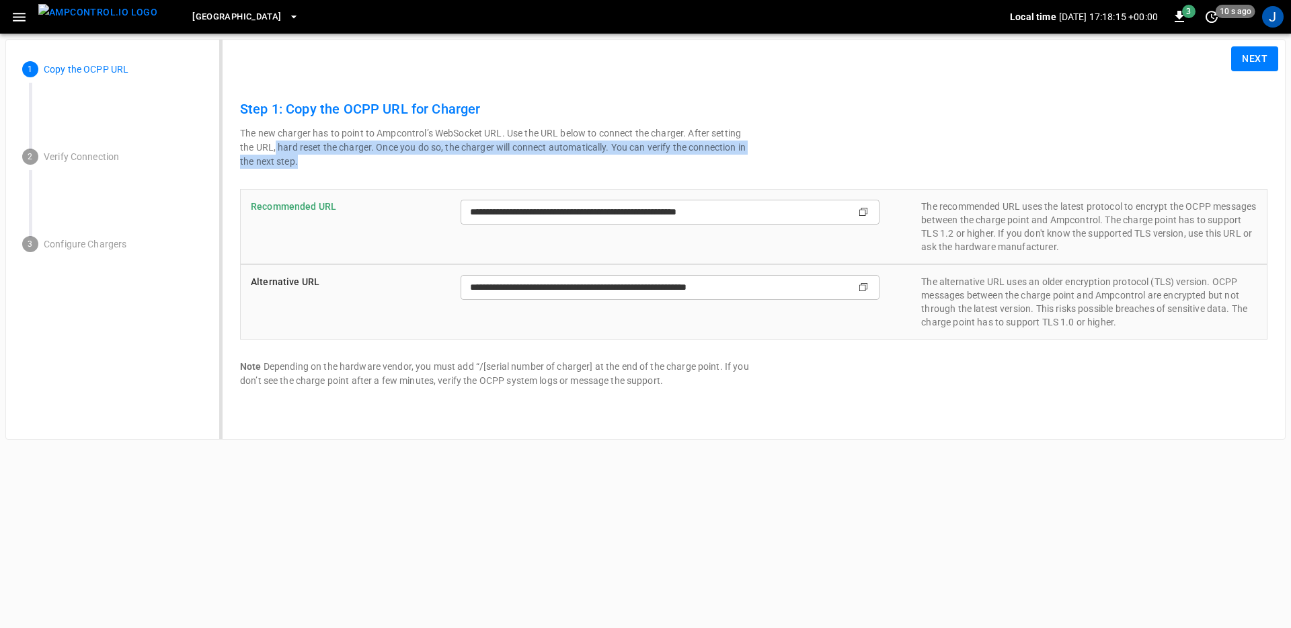
drag, startPoint x: 337, startPoint y: 167, endPoint x: 261, endPoint y: 131, distance: 83.9
click at [271, 143] on p "The new charger has to point to Ampcontrol’s WebSocket URL. Use the URL below t…" at bounding box center [497, 147] width 514 height 42
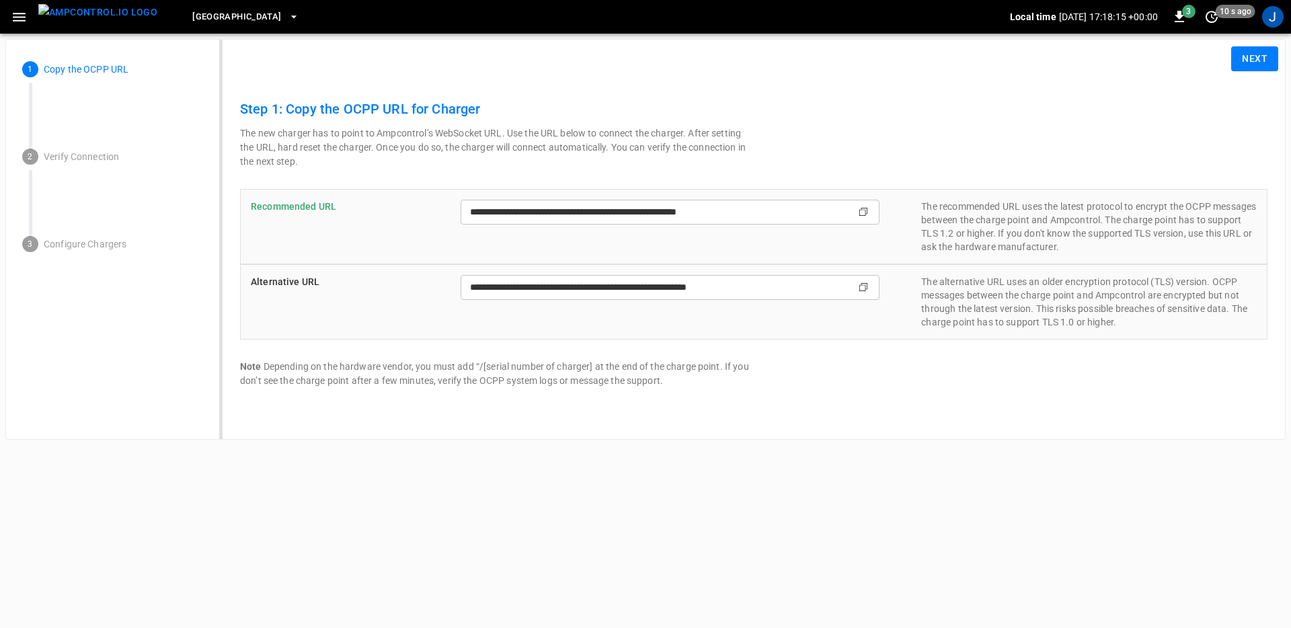
click at [261, 131] on p "The new charger has to point to Ampcontrol’s WebSocket URL. Use the URL below t…" at bounding box center [497, 147] width 514 height 42
click at [18, 18] on icon "button" at bounding box center [19, 17] width 17 height 17
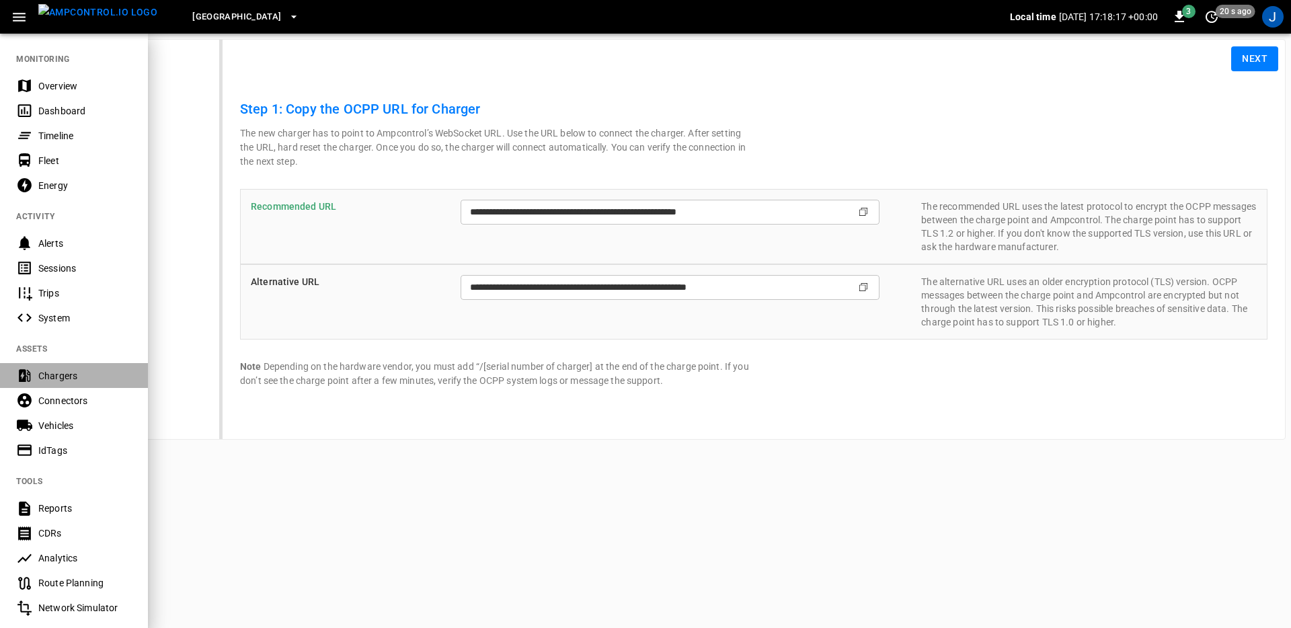
click at [93, 378] on div "Chargers" at bounding box center [84, 375] width 93 height 13
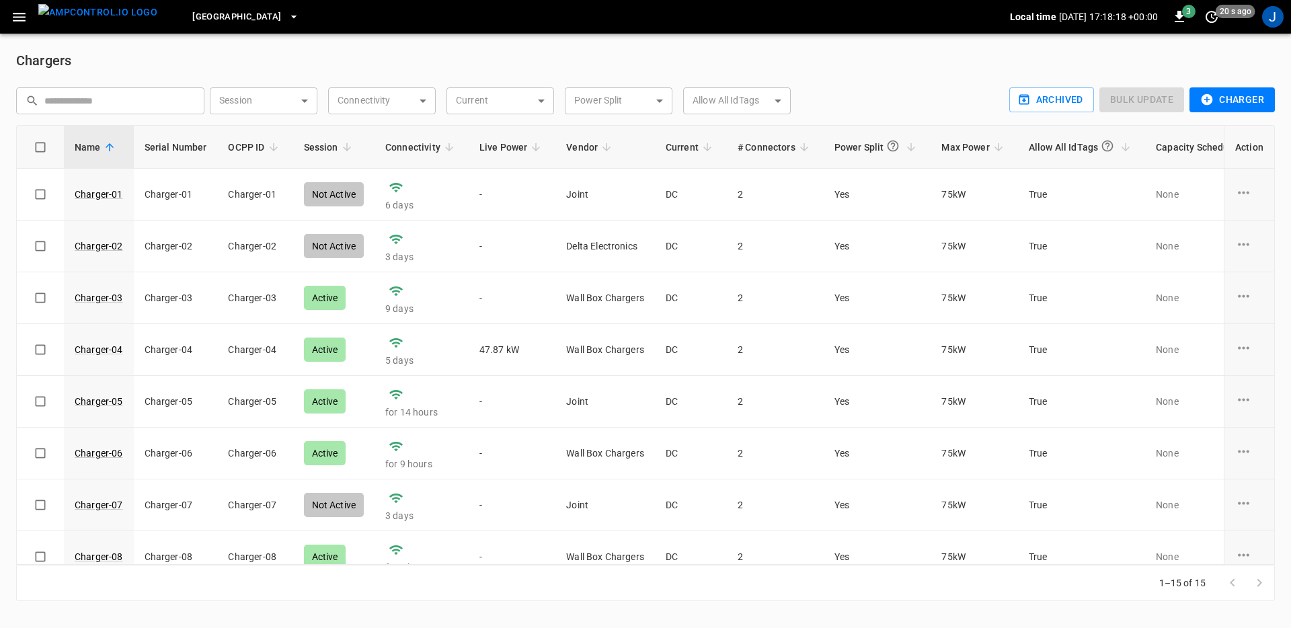
click at [1250, 93] on button "Charger" at bounding box center [1231, 99] width 85 height 25
click at [1238, 126] on li "OCPP Charger" at bounding box center [1230, 129] width 100 height 22
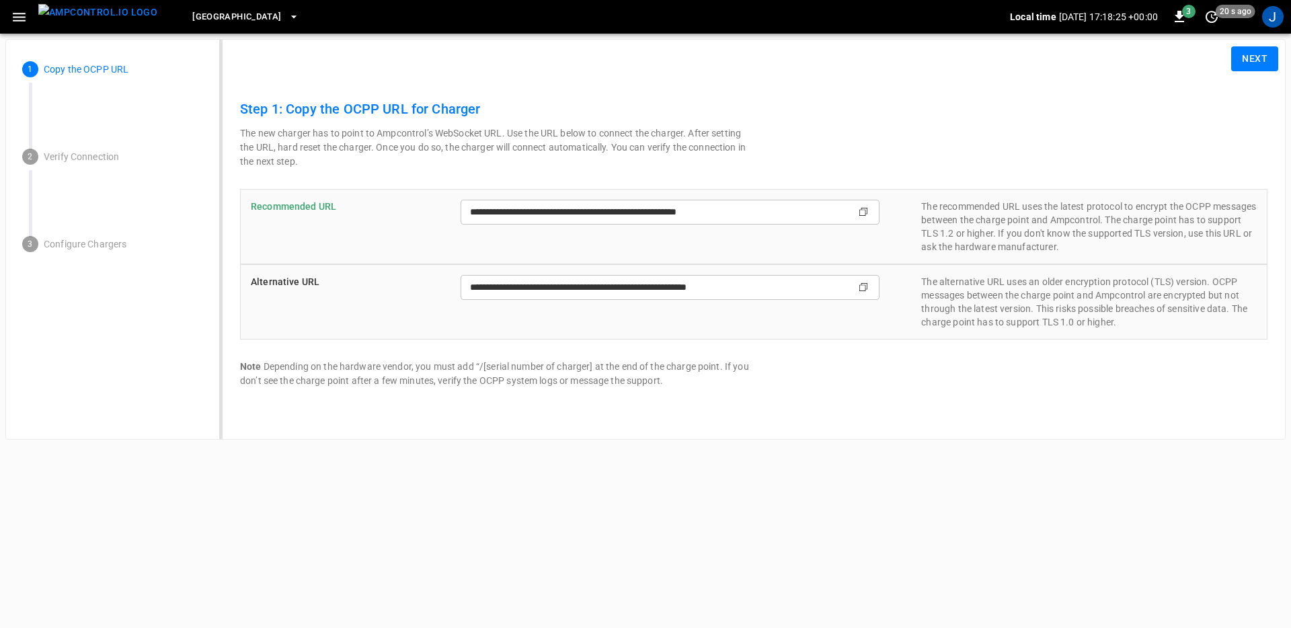
click at [601, 157] on p "The new charger has to point to Ampcontrol’s WebSocket URL. Use the URL below t…" at bounding box center [497, 147] width 514 height 42
click at [227, 13] on span "[GEOGRAPHIC_DATA]" at bounding box center [236, 16] width 89 height 15
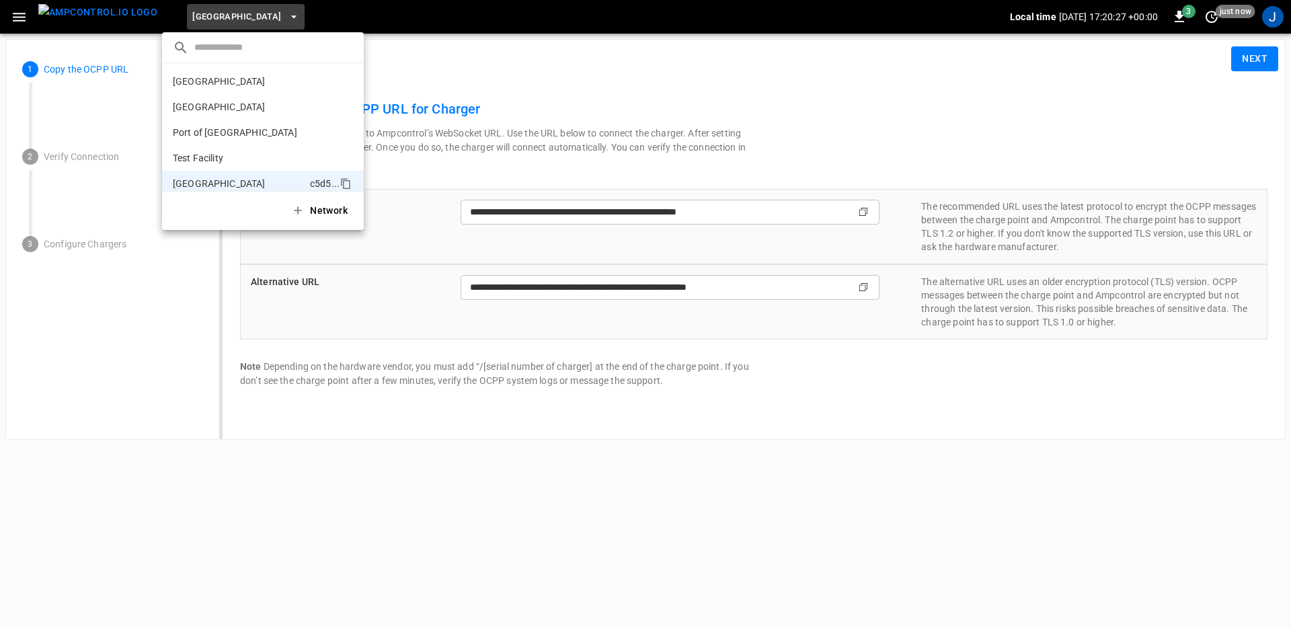
click at [994, 557] on div at bounding box center [645, 314] width 1291 height 628
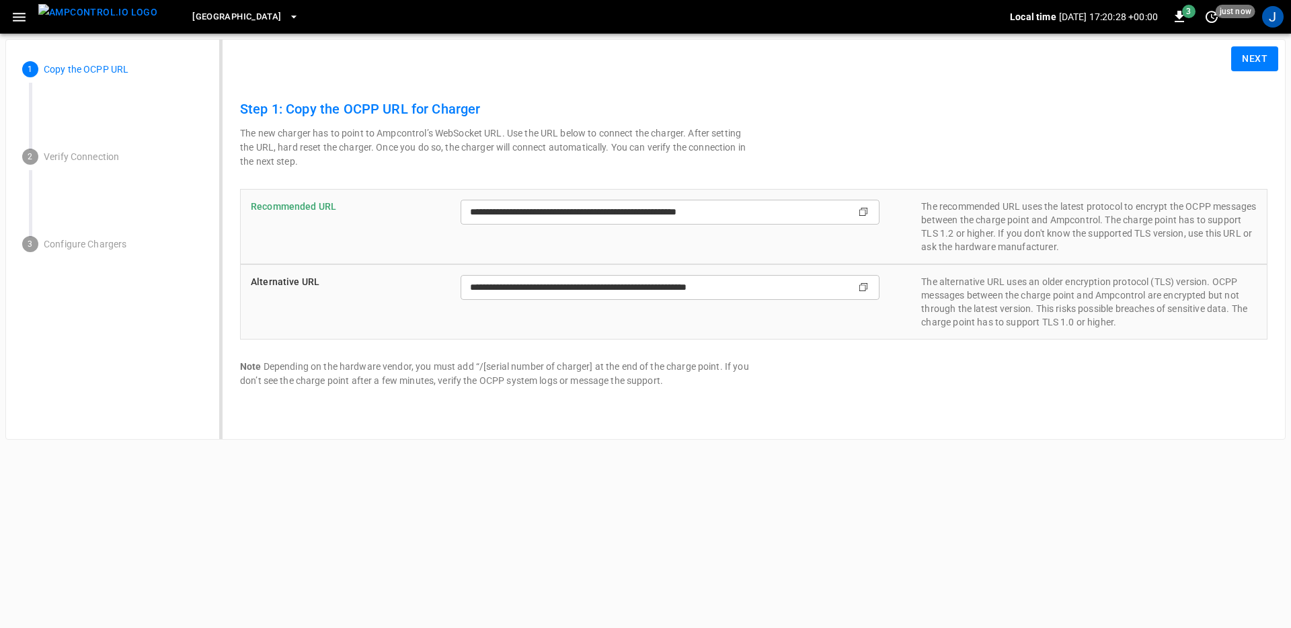
click at [1258, 58] on button "Next" at bounding box center [1254, 58] width 47 height 25
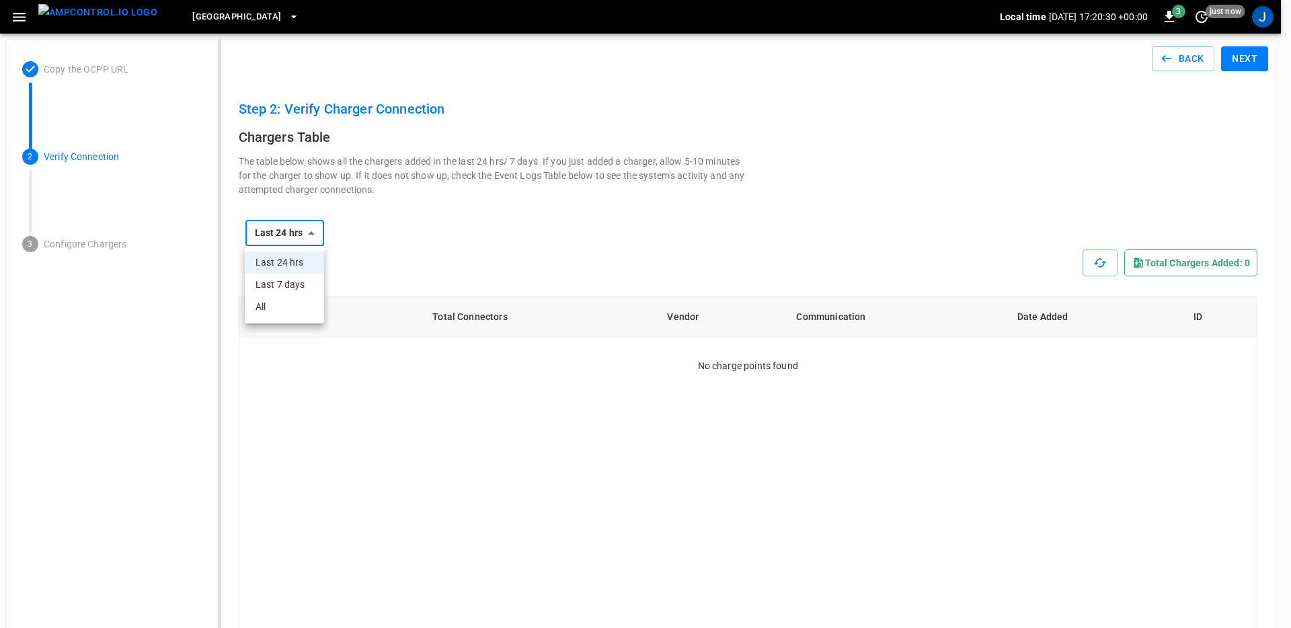
click at [301, 313] on li "All" at bounding box center [284, 307] width 79 height 22
type input "***"
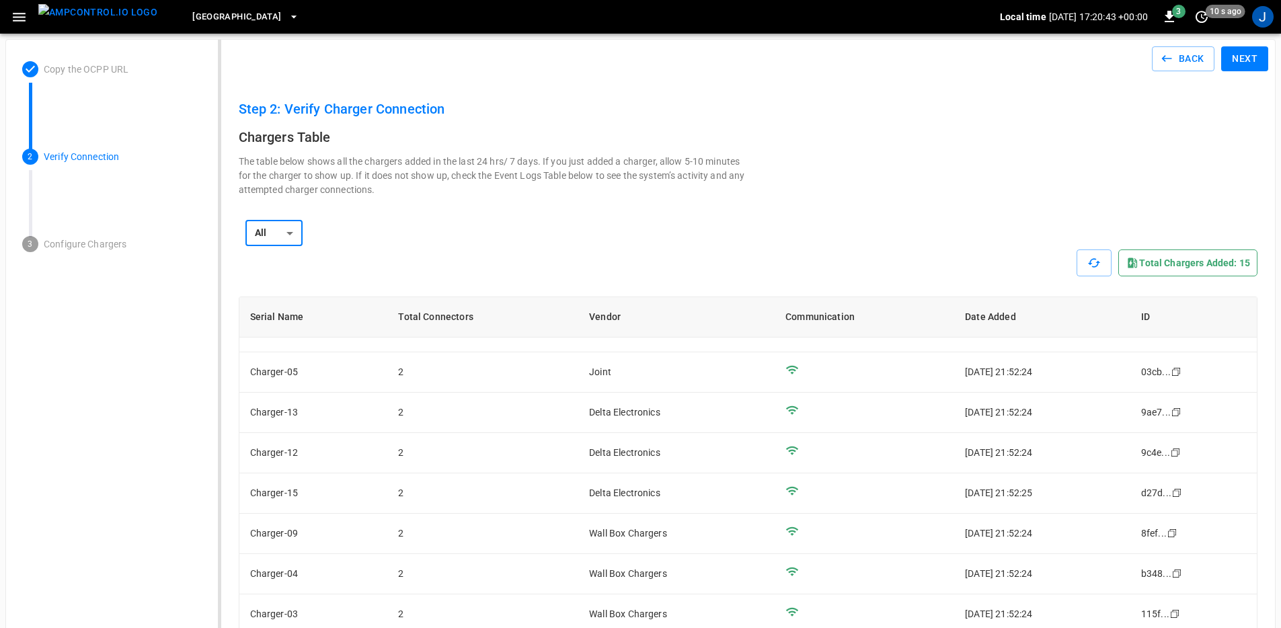
click at [1241, 58] on button "Next" at bounding box center [1244, 58] width 47 height 25
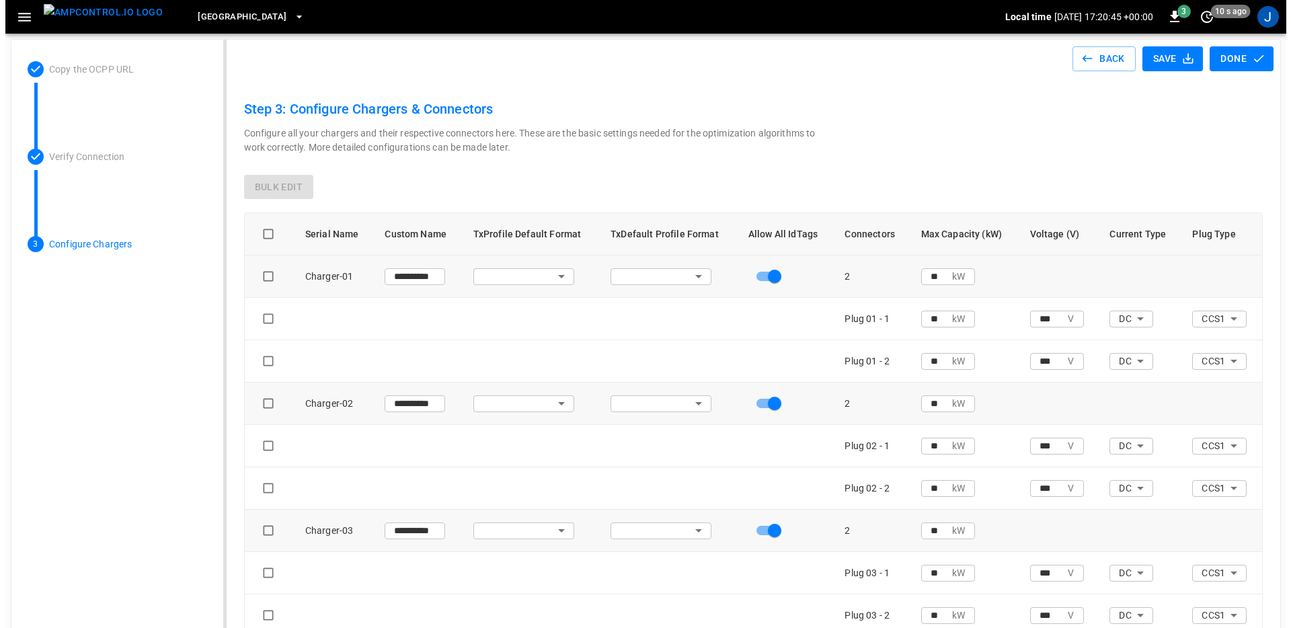
scroll to position [9, 0]
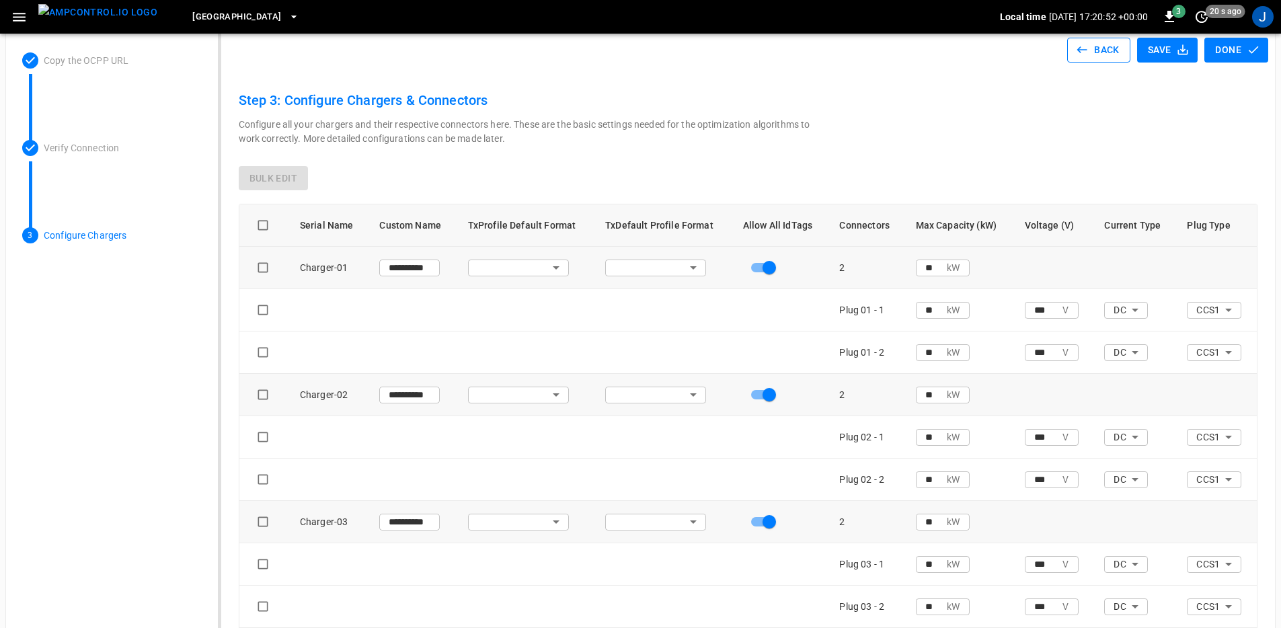
click at [1105, 54] on button "Back" at bounding box center [1098, 50] width 63 height 25
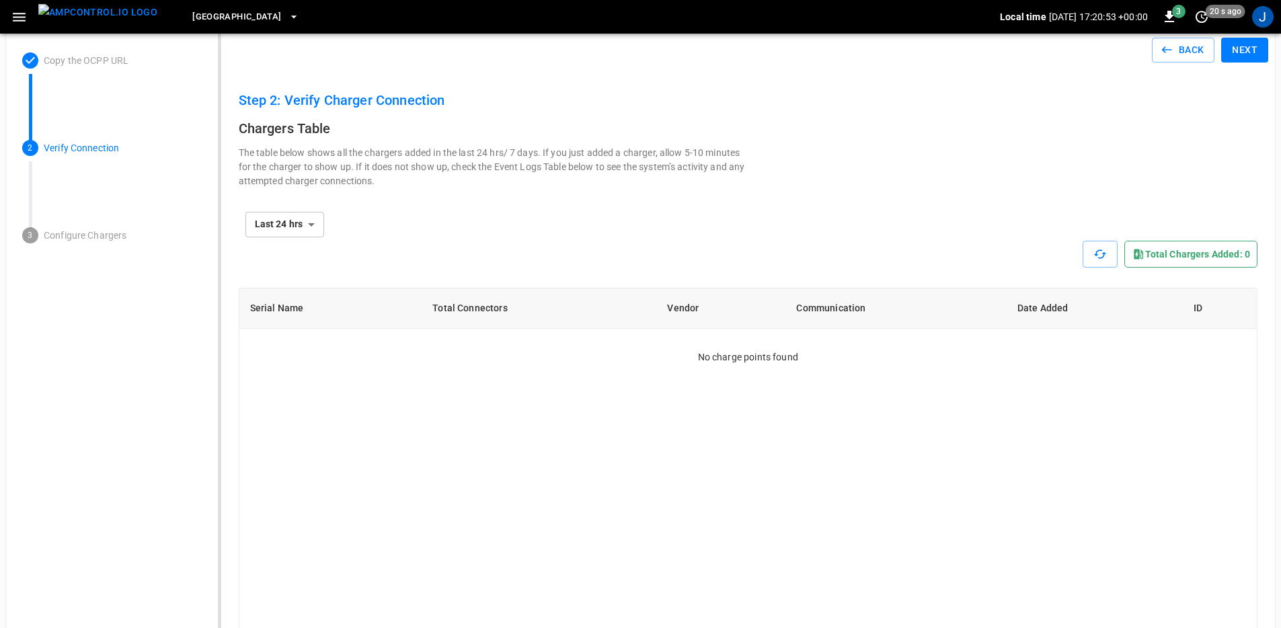
click at [91, 15] on img "menu" at bounding box center [97, 12] width 119 height 17
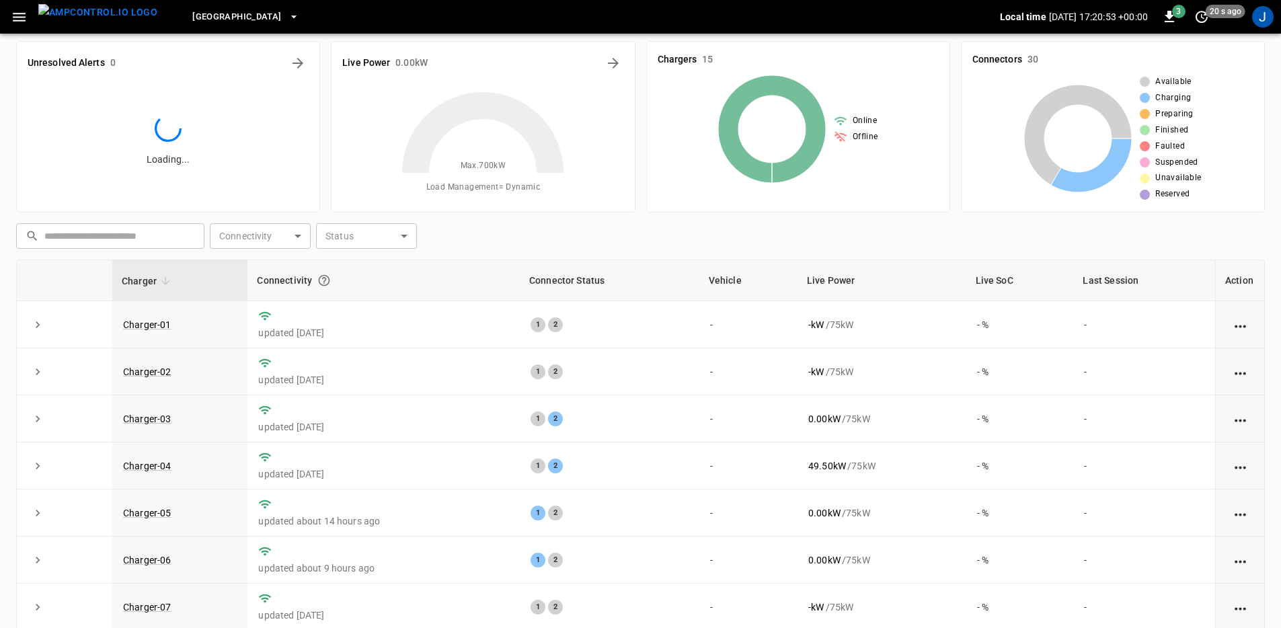
click at [221, 15] on span "[GEOGRAPHIC_DATA]" at bounding box center [236, 16] width 89 height 15
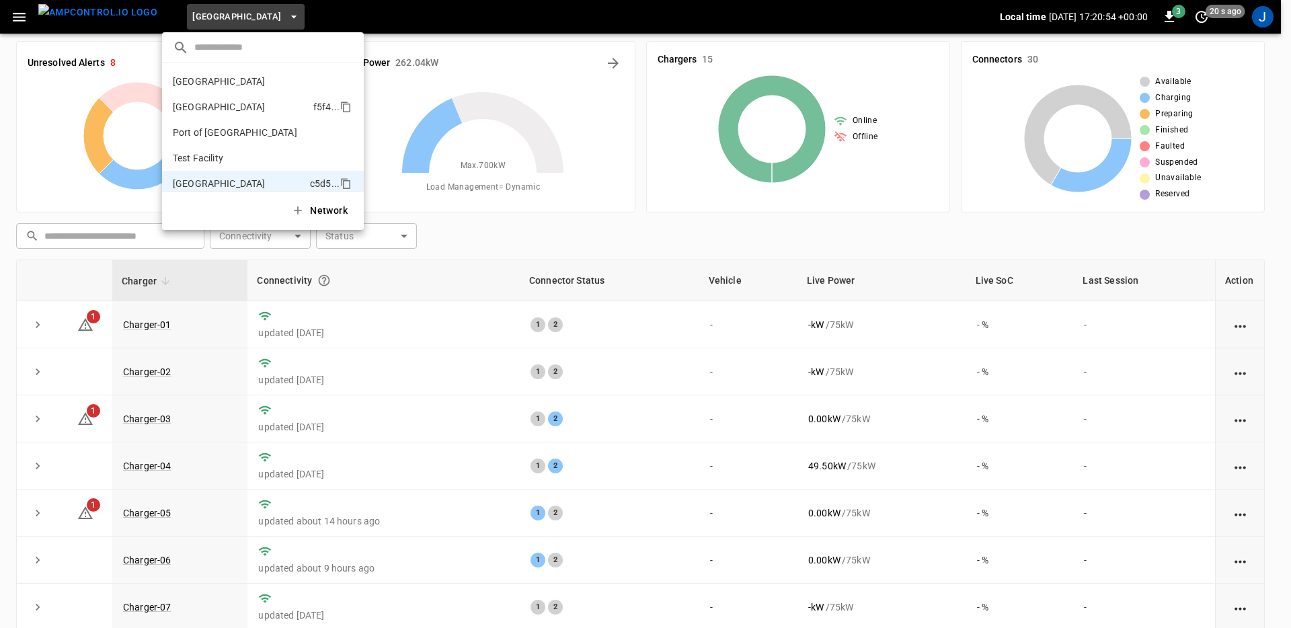
scroll to position [11, 0]
click at [232, 167] on p "[GEOGRAPHIC_DATA]" at bounding box center [239, 172] width 132 height 13
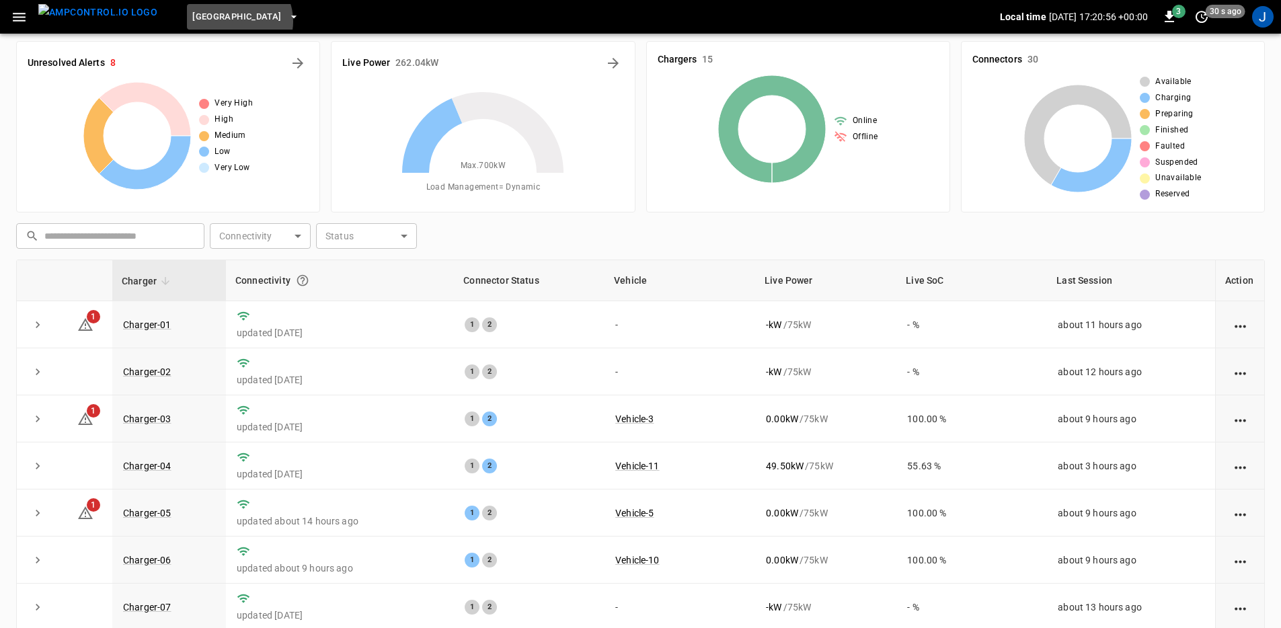
click at [210, 22] on span "[GEOGRAPHIC_DATA]" at bounding box center [236, 16] width 89 height 15
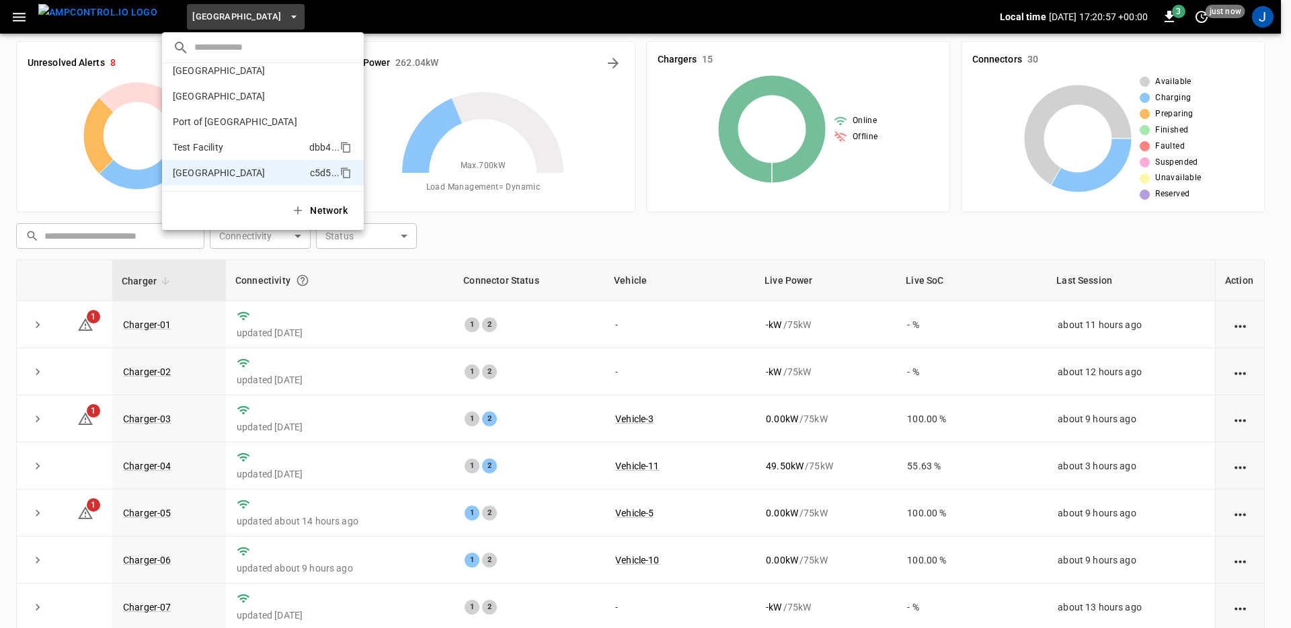
click at [243, 142] on p "Test Facility" at bounding box center [238, 147] width 131 height 13
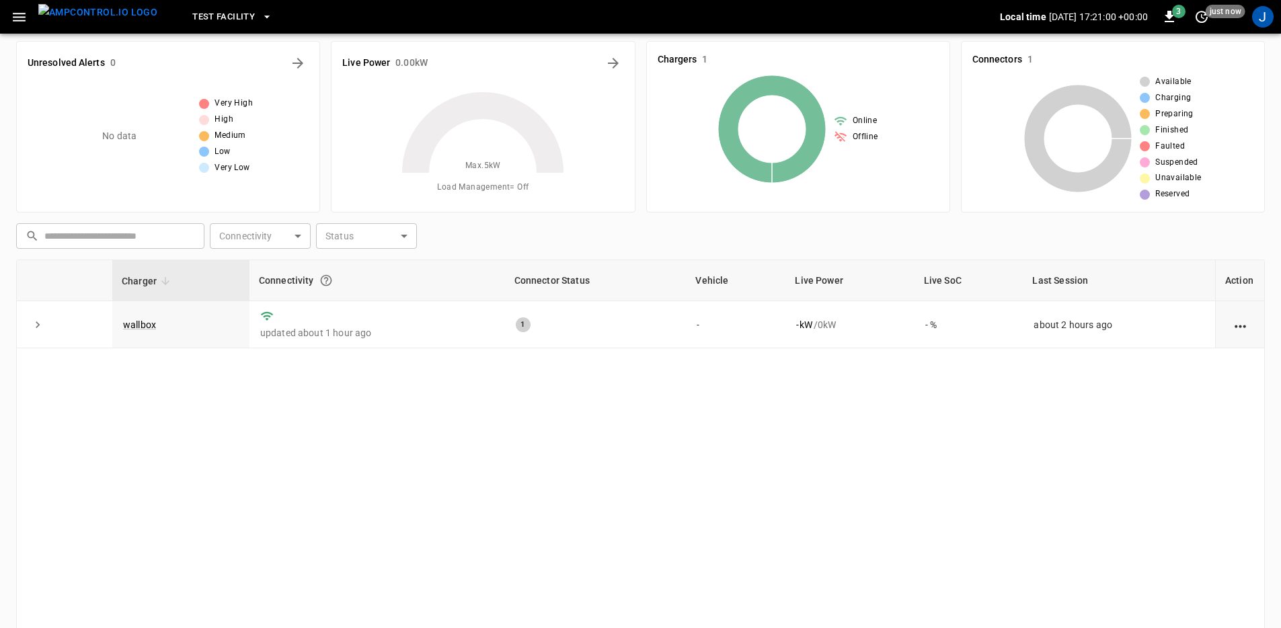
click at [263, 444] on div "Charger Connectivity Connector Status Vehicle Live Power Live SoC Last Session …" at bounding box center [640, 479] width 1248 height 440
click at [750, 397] on div "Charger Connectivity Connector Status Vehicle Live Power Live SoC Last Session …" at bounding box center [640, 479] width 1248 height 440
click at [224, 19] on span "Test Facility" at bounding box center [223, 16] width 63 height 15
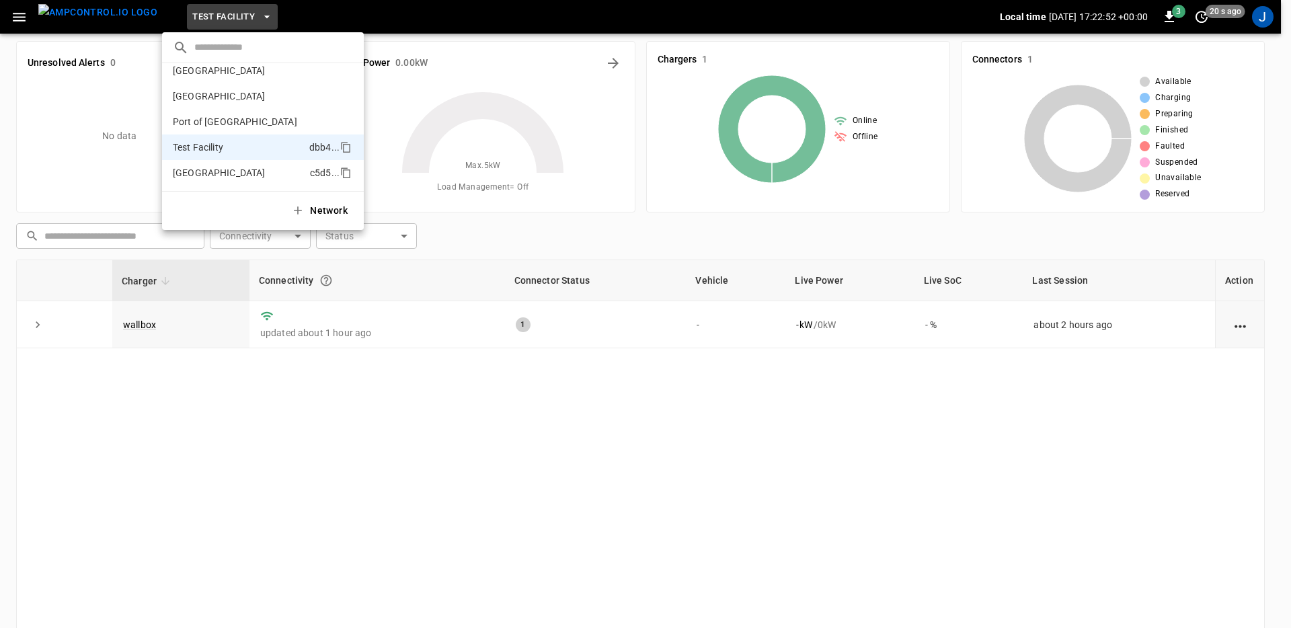
click at [220, 163] on li "Toronto South c5d5 ..." at bounding box center [263, 173] width 202 height 26
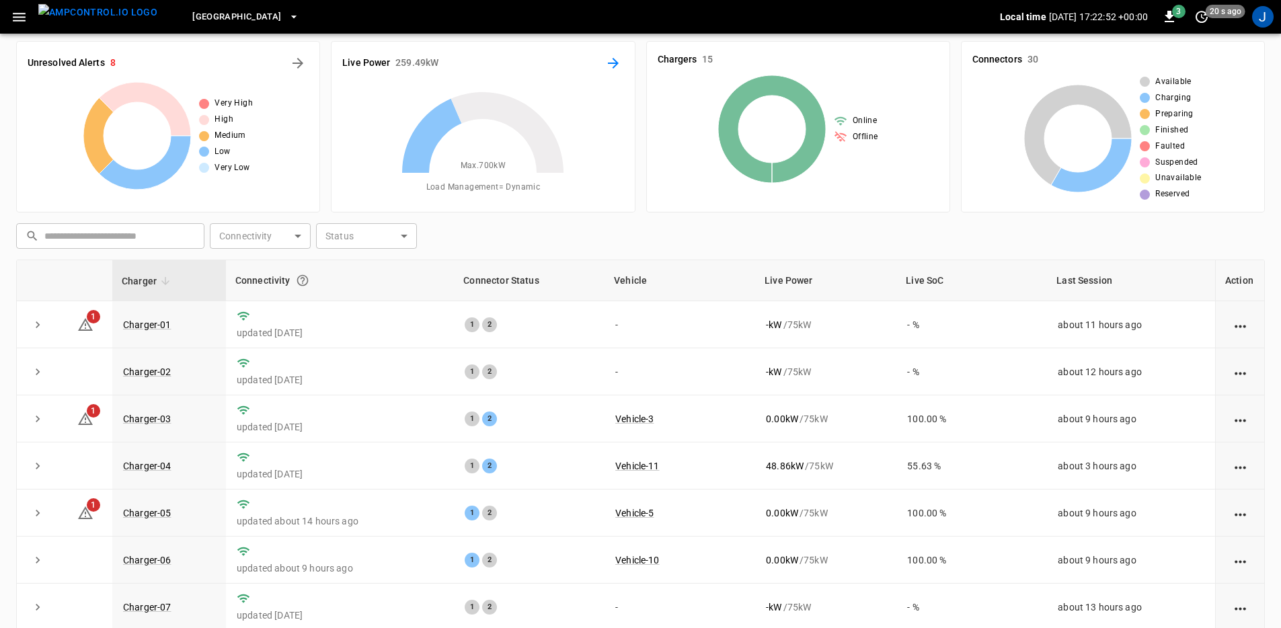
click at [618, 63] on icon "Energy Overview" at bounding box center [613, 63] width 16 height 16
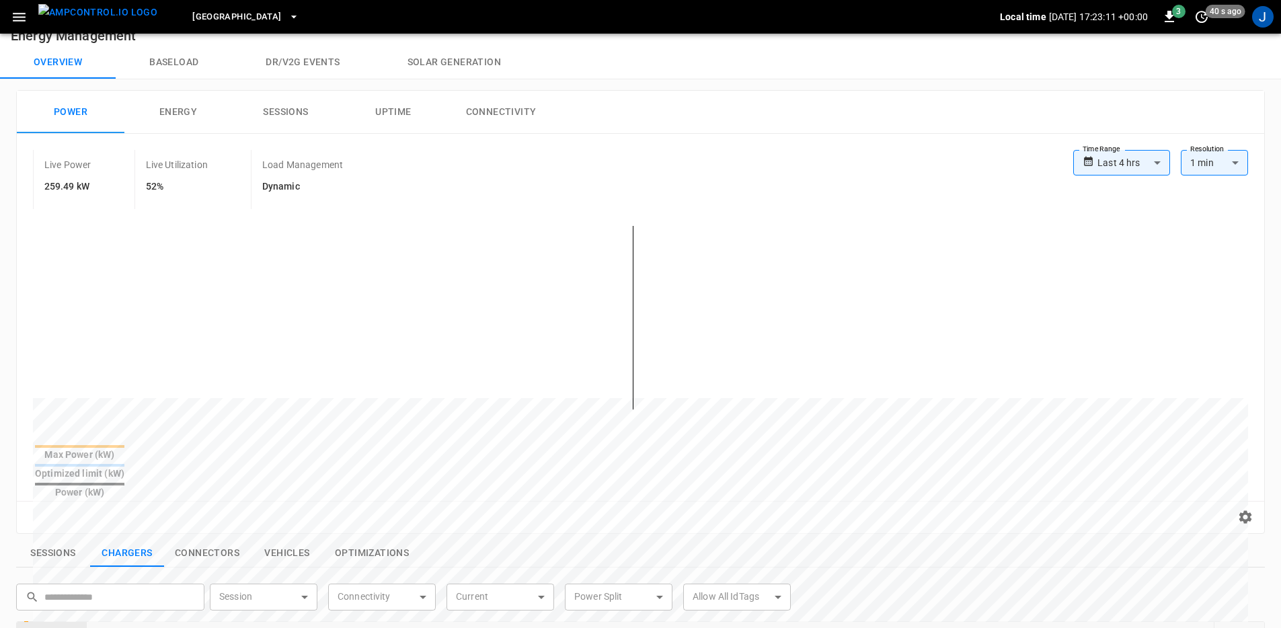
scroll to position [22, 0]
click at [126, 463] on table "Max Power (kW) Optimized limit (kW) Power (kW)" at bounding box center [79, 470] width 93 height 58
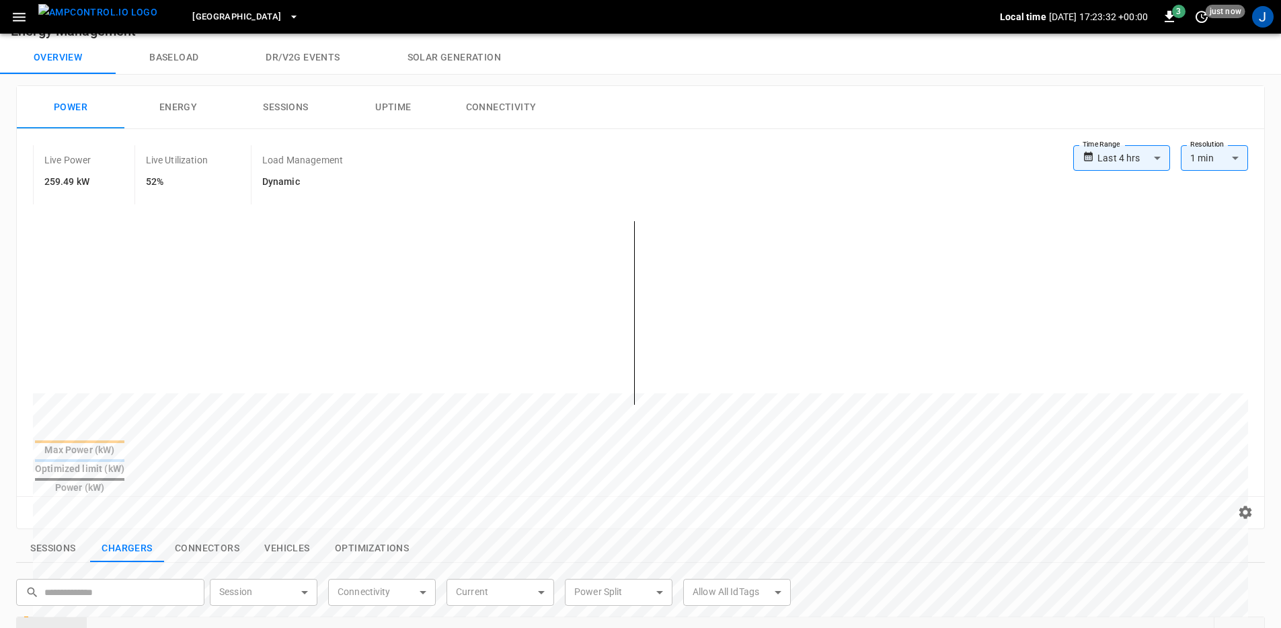
click at [793, 502] on div "Reset zoom" at bounding box center [641, 512] width 1226 height 21
